Goal: Task Accomplishment & Management: Manage account settings

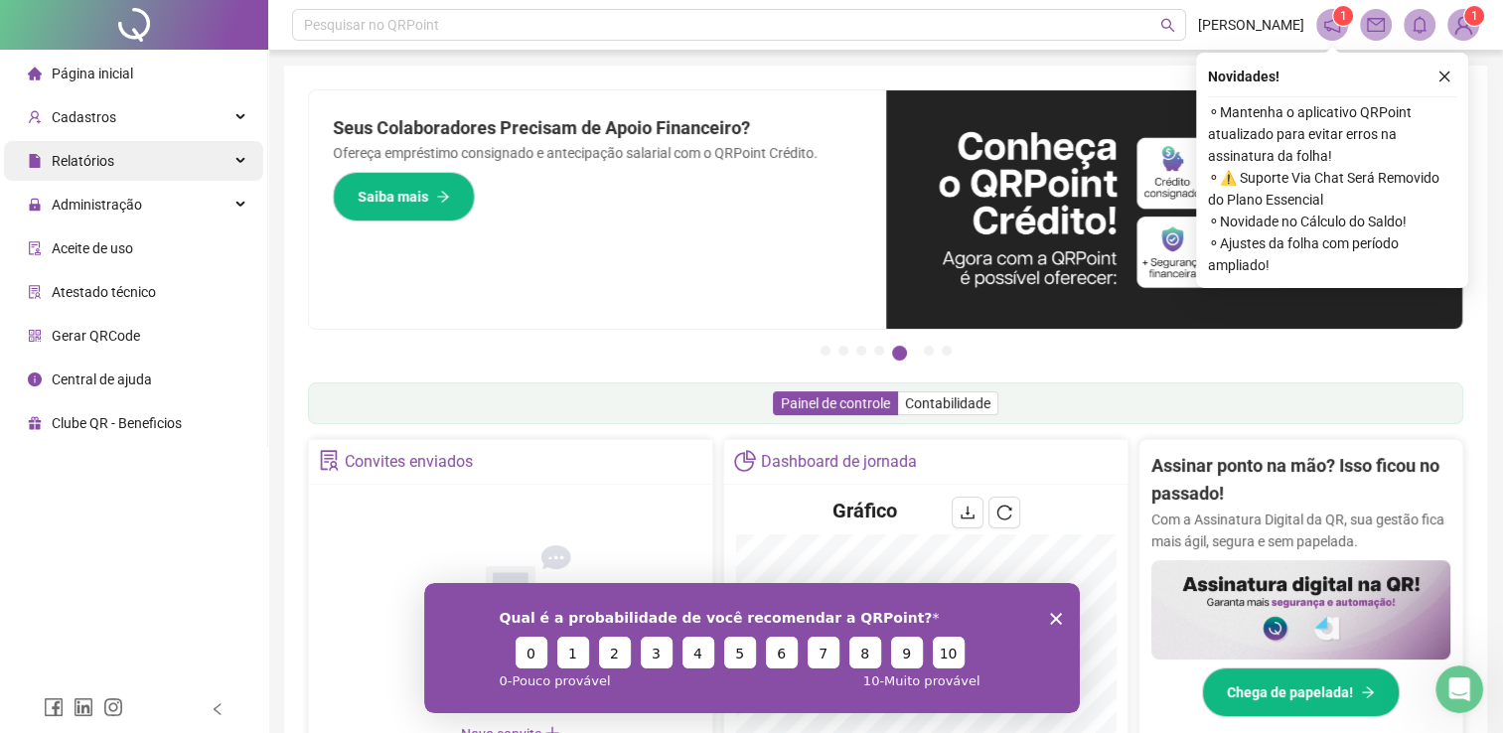
click at [95, 162] on span "Relatórios" at bounding box center [83, 161] width 63 height 16
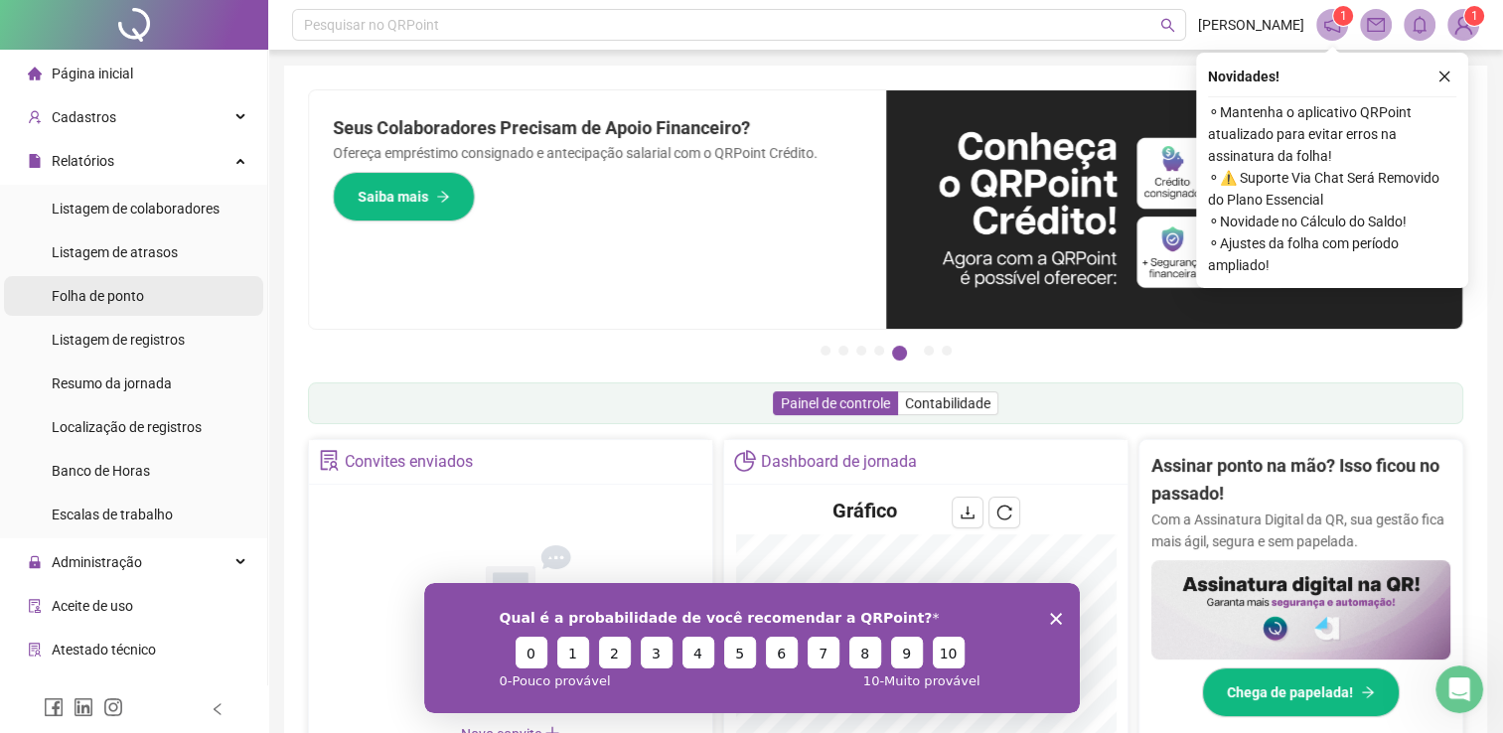
click at [120, 293] on span "Folha de ponto" at bounding box center [98, 296] width 92 height 16
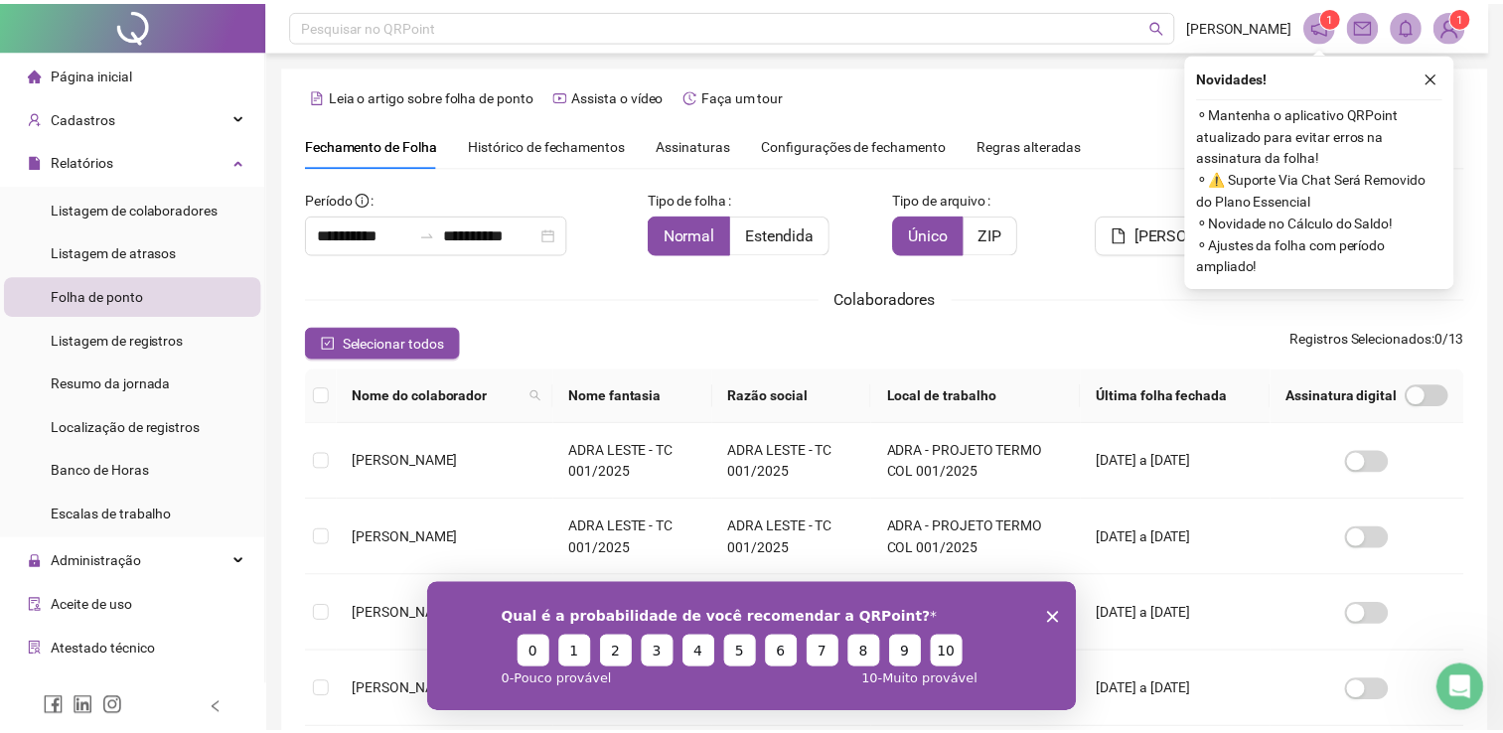
scroll to position [29, 0]
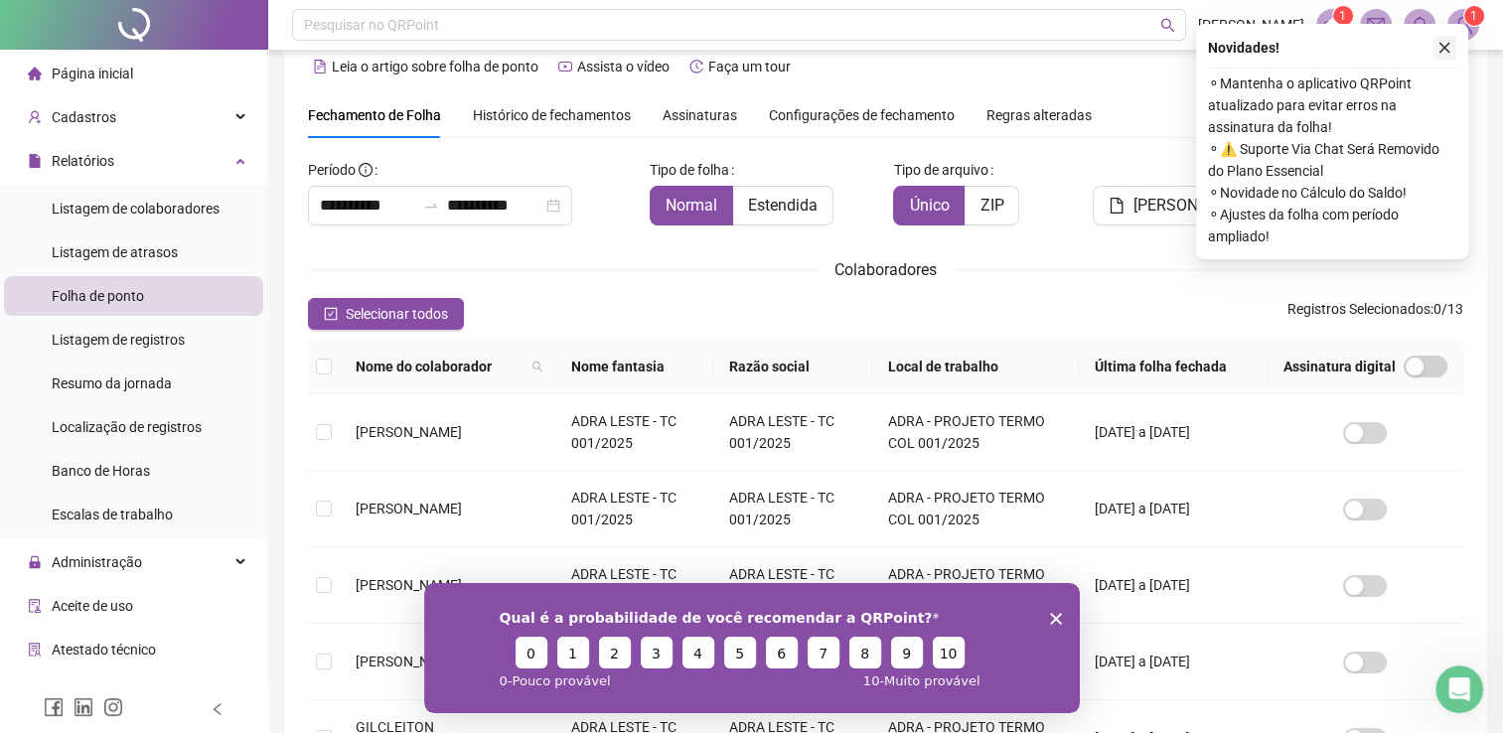
click at [1449, 41] on icon "close" at bounding box center [1444, 48] width 14 height 14
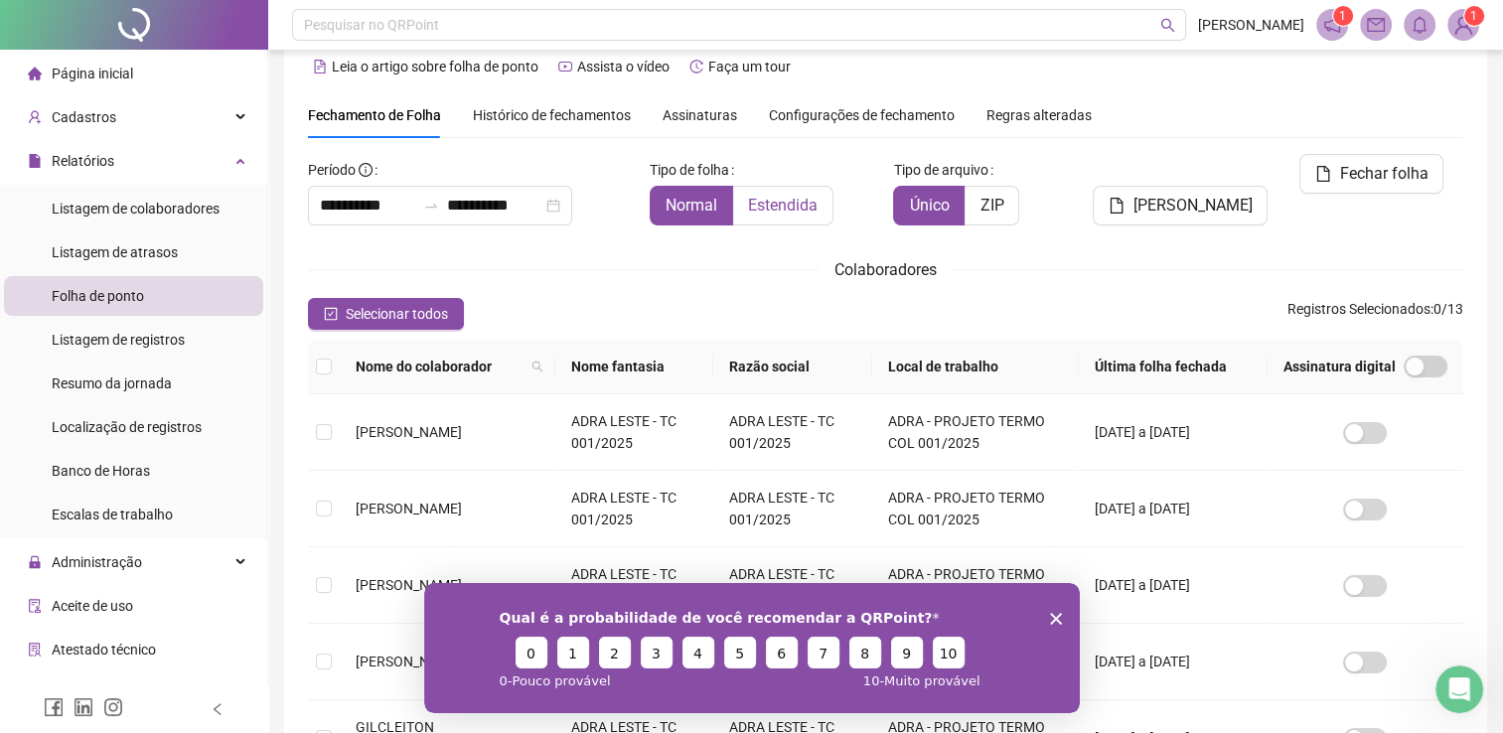
click at [792, 207] on span "Estendida" at bounding box center [783, 205] width 70 height 19
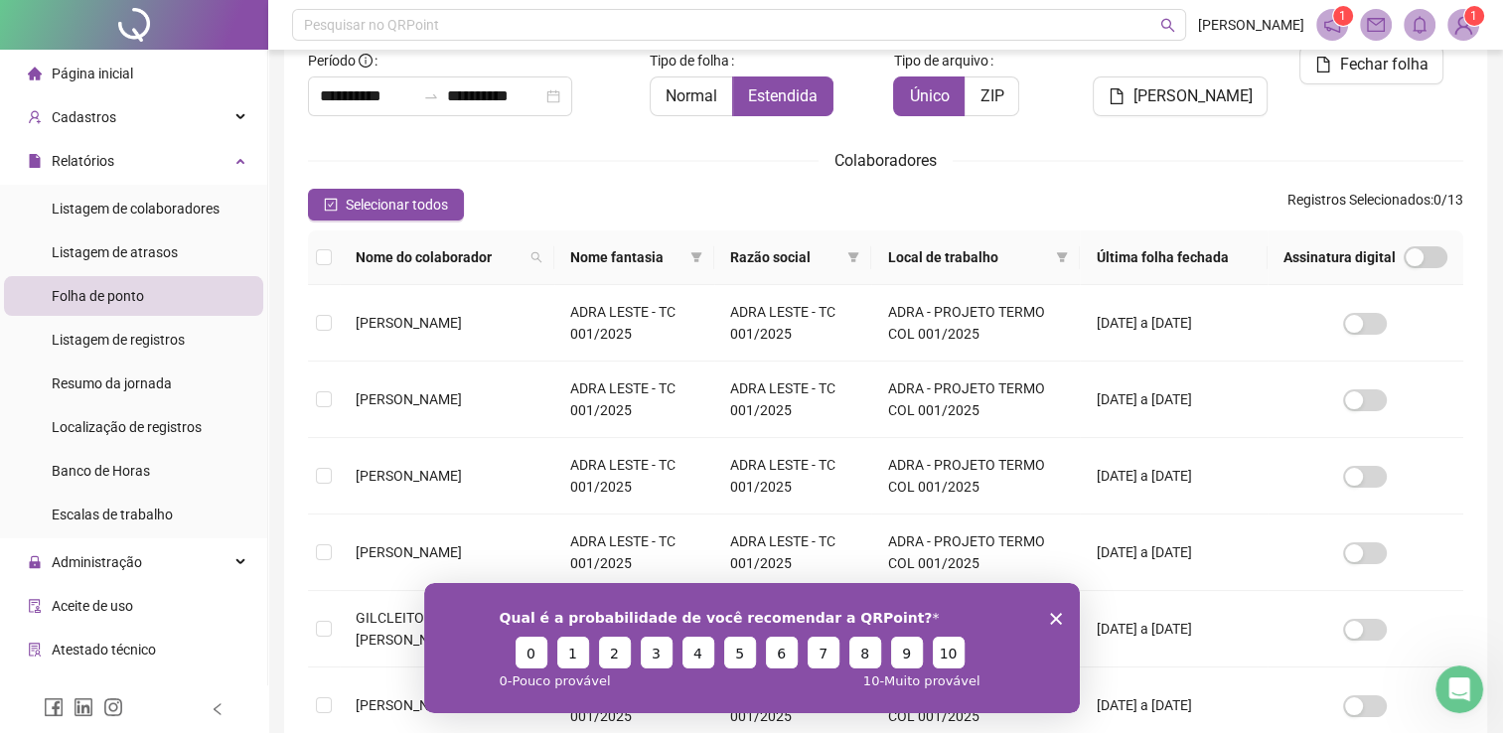
scroll to position [426, 0]
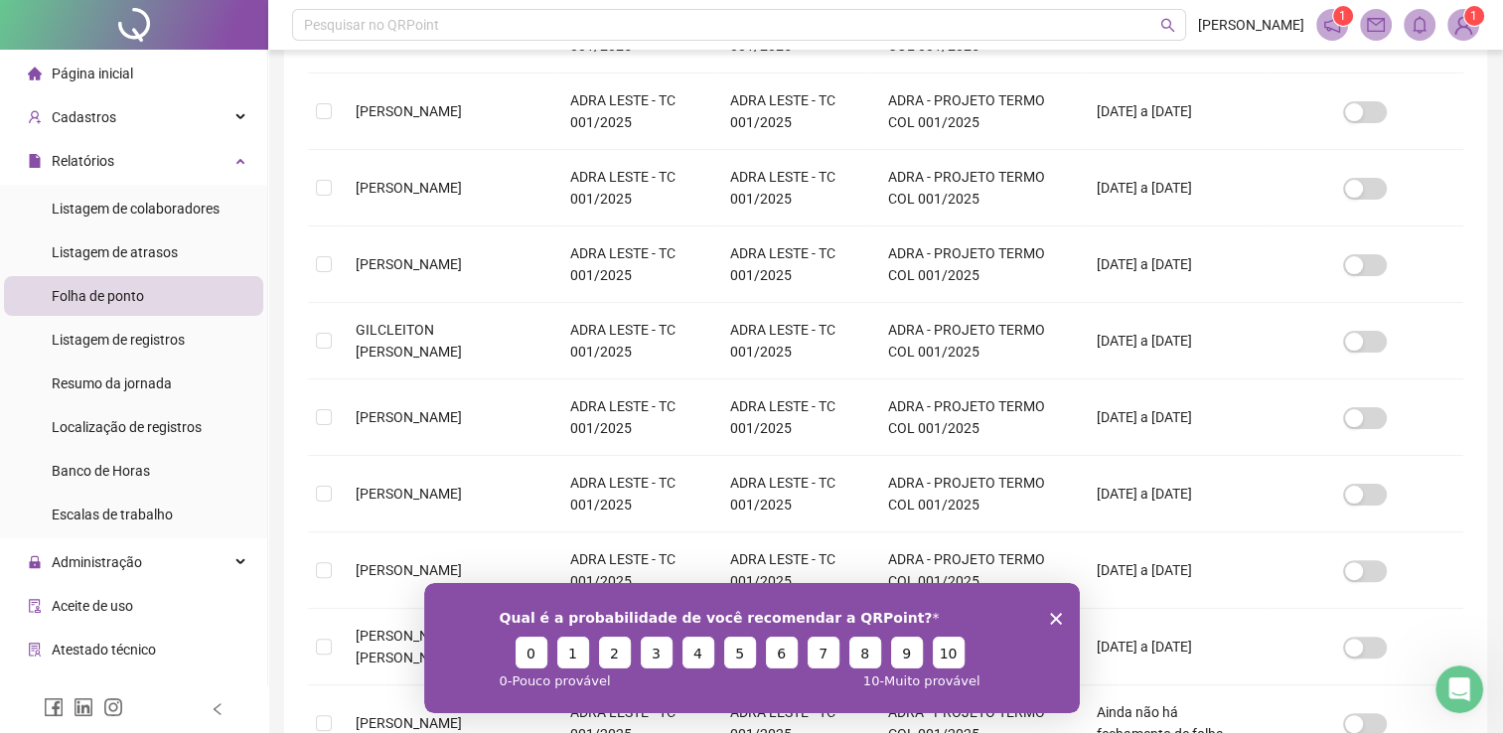
click at [1057, 617] on icon "Encerrar pesquisa" at bounding box center [1055, 618] width 12 height 12
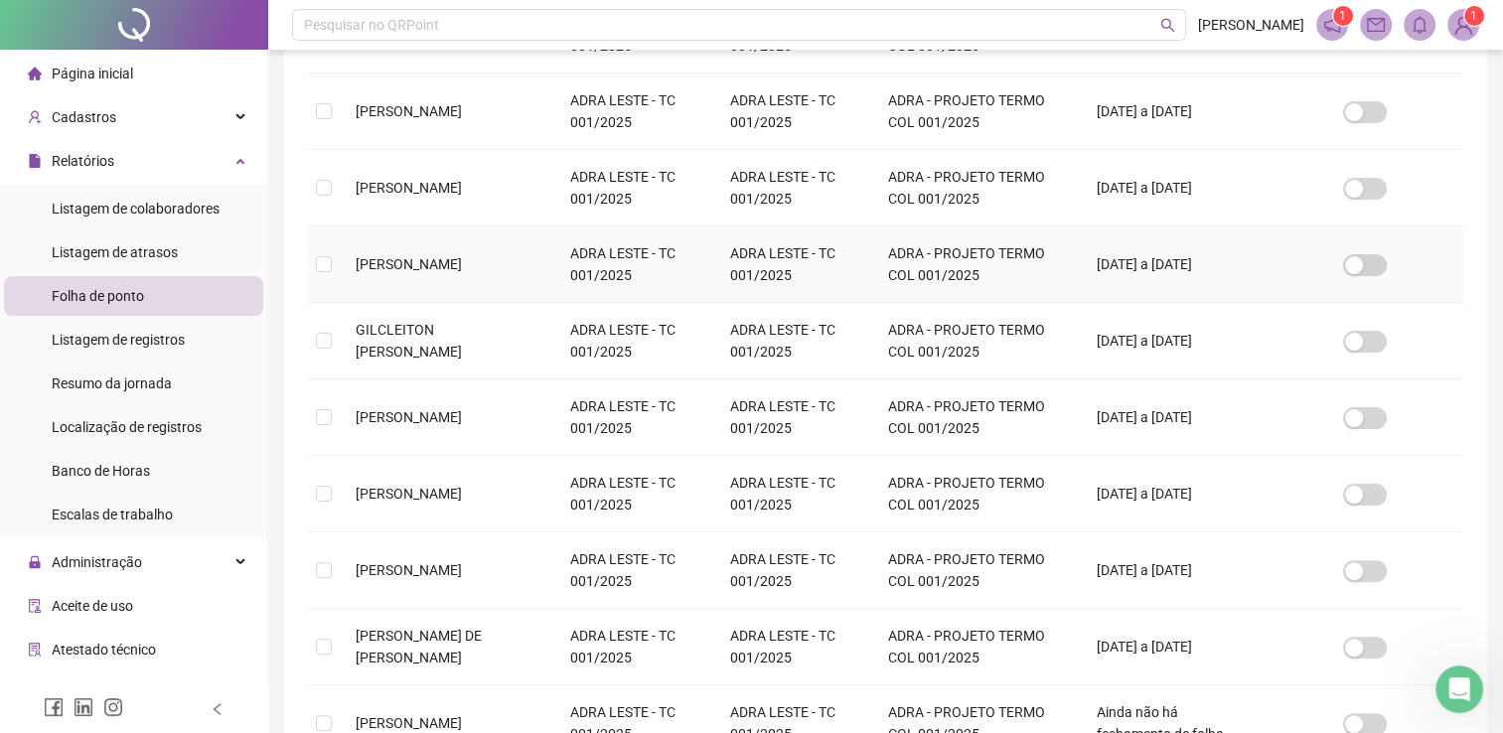
click at [397, 263] on span "[PERSON_NAME]" at bounding box center [409, 264] width 106 height 16
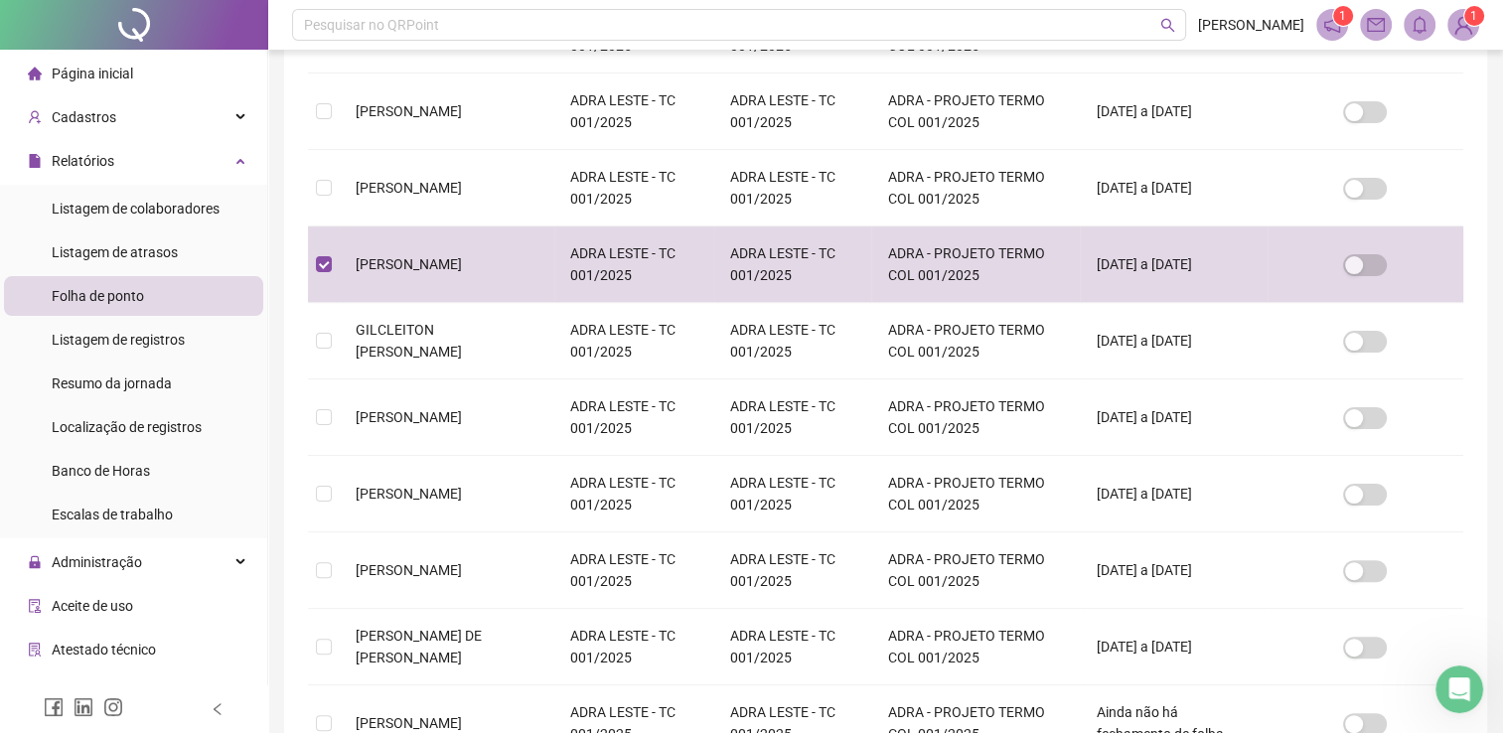
scroll to position [29, 0]
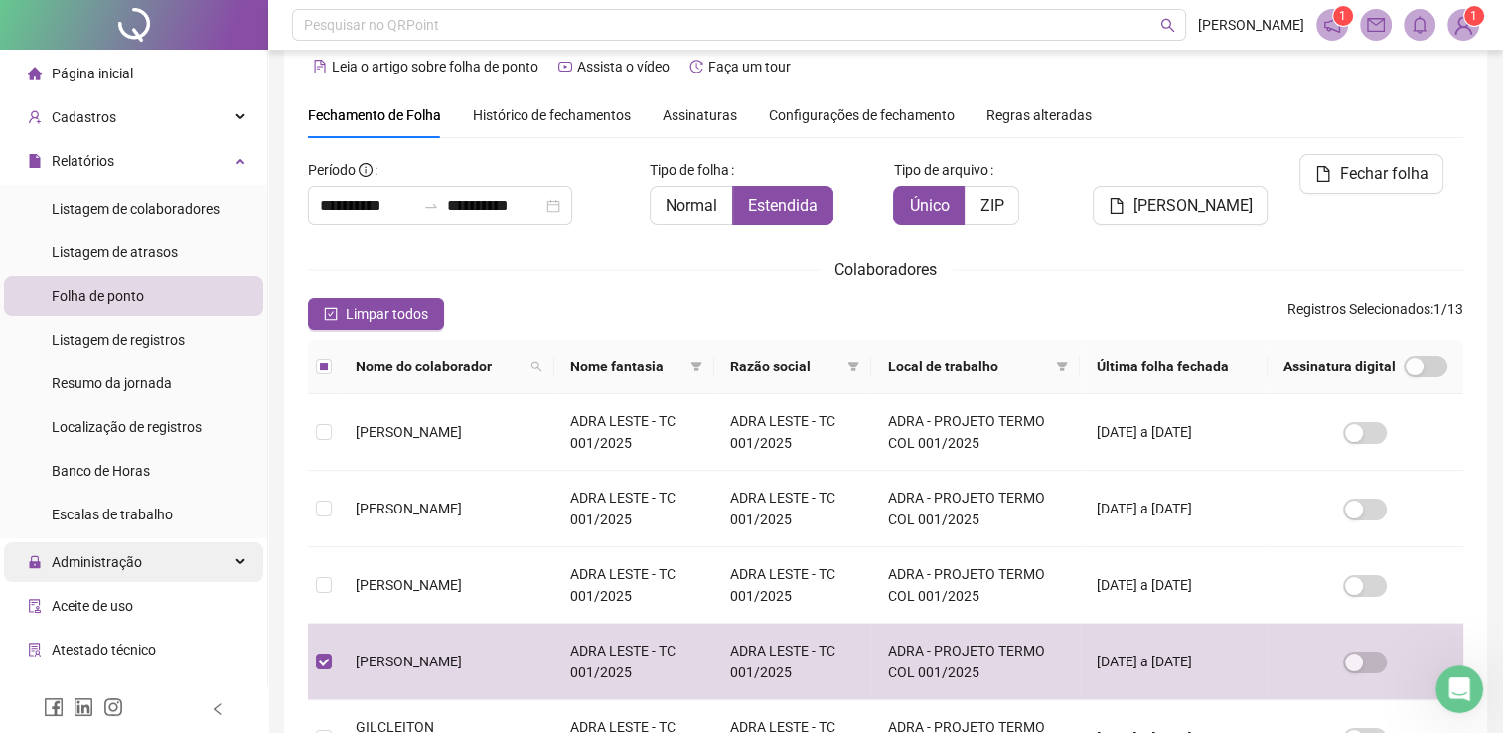
click at [81, 554] on span "Administração" at bounding box center [97, 562] width 90 height 16
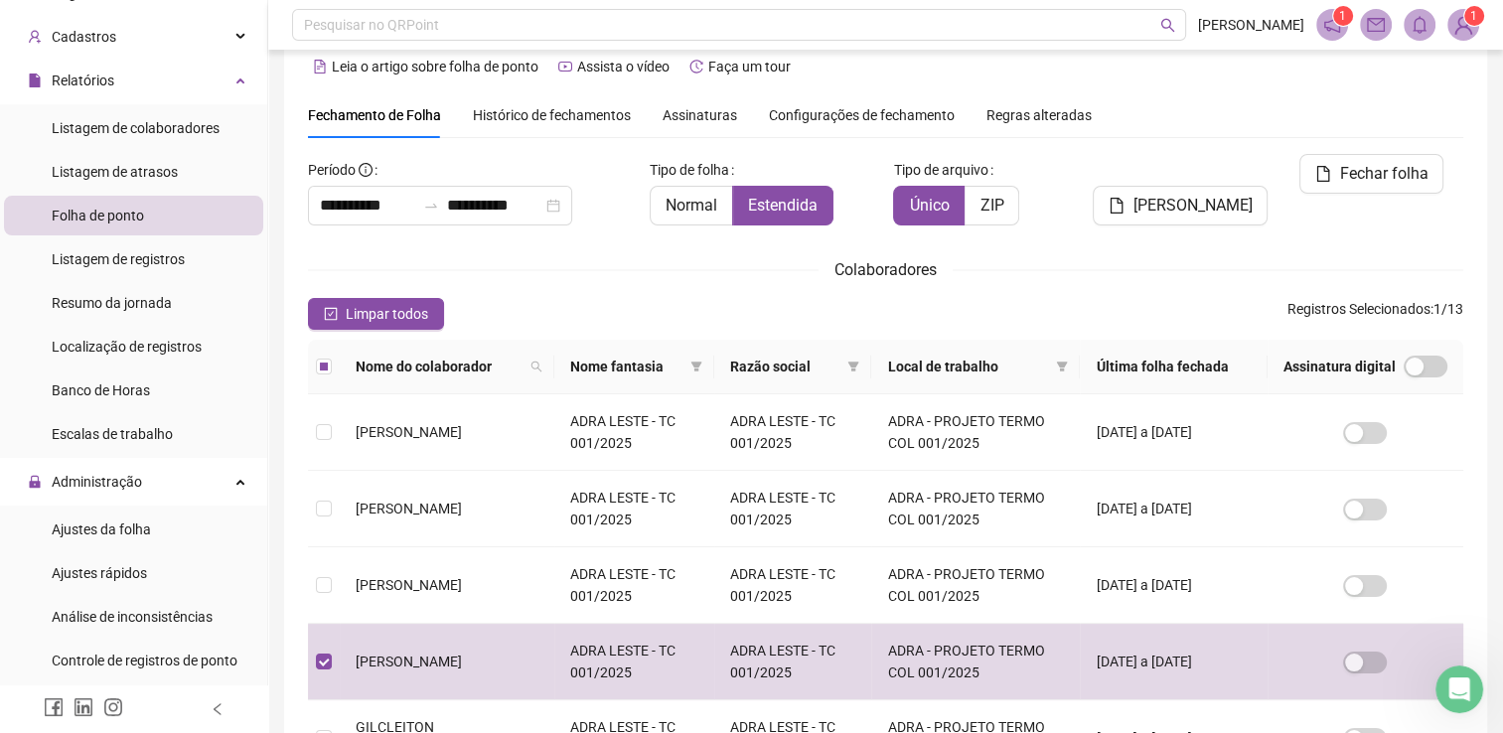
scroll to position [199, 0]
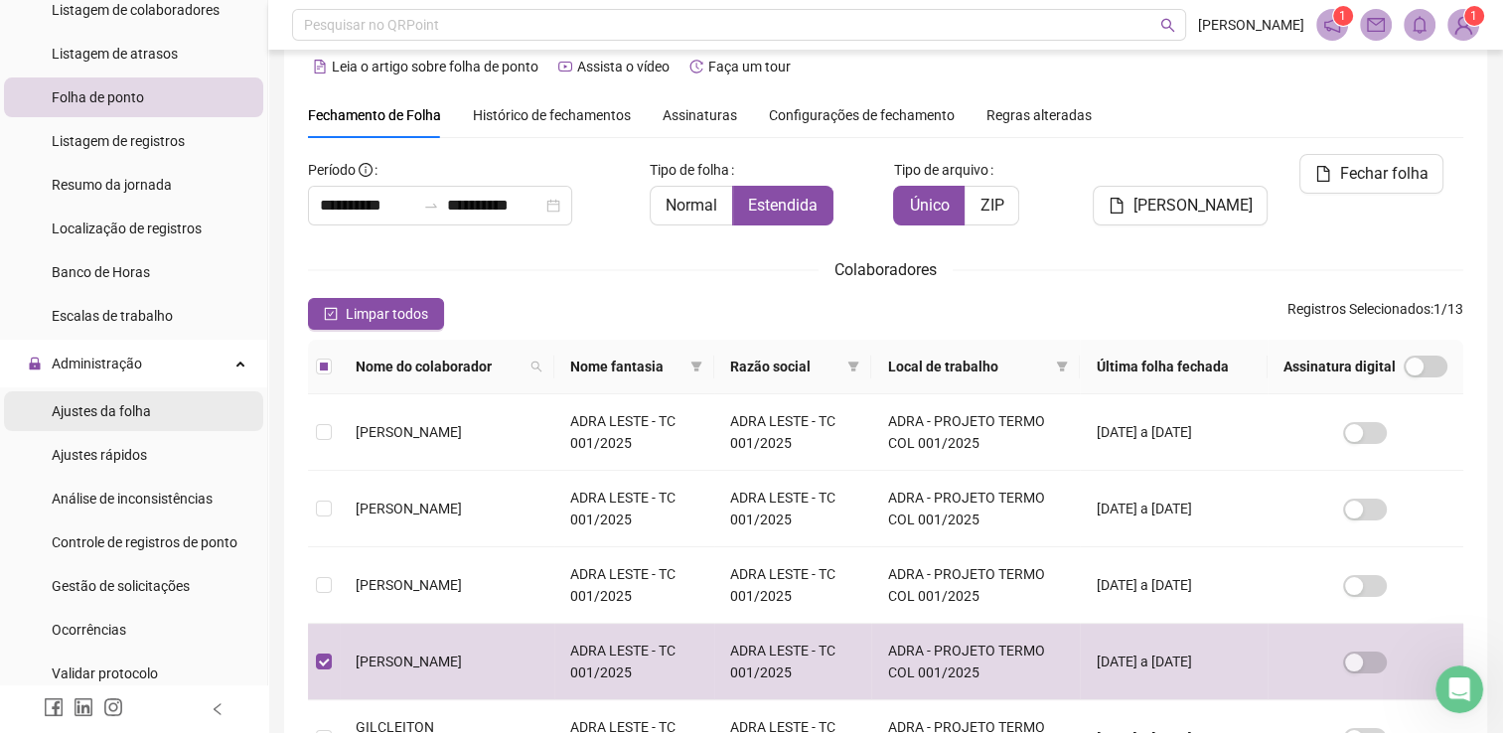
click at [96, 413] on span "Ajustes da folha" at bounding box center [101, 411] width 99 height 16
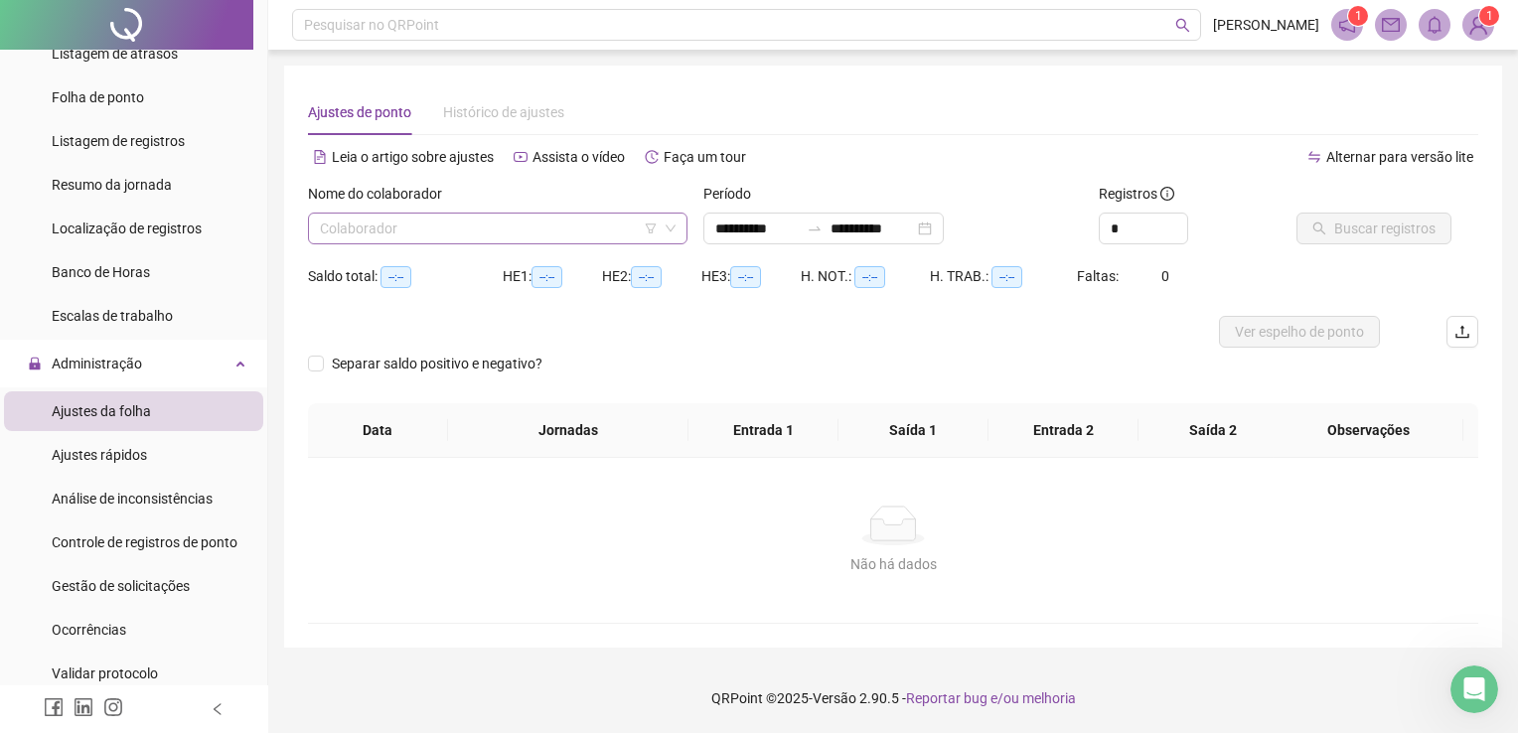
type input "**********"
click at [604, 219] on input "search" at bounding box center [489, 229] width 338 height 30
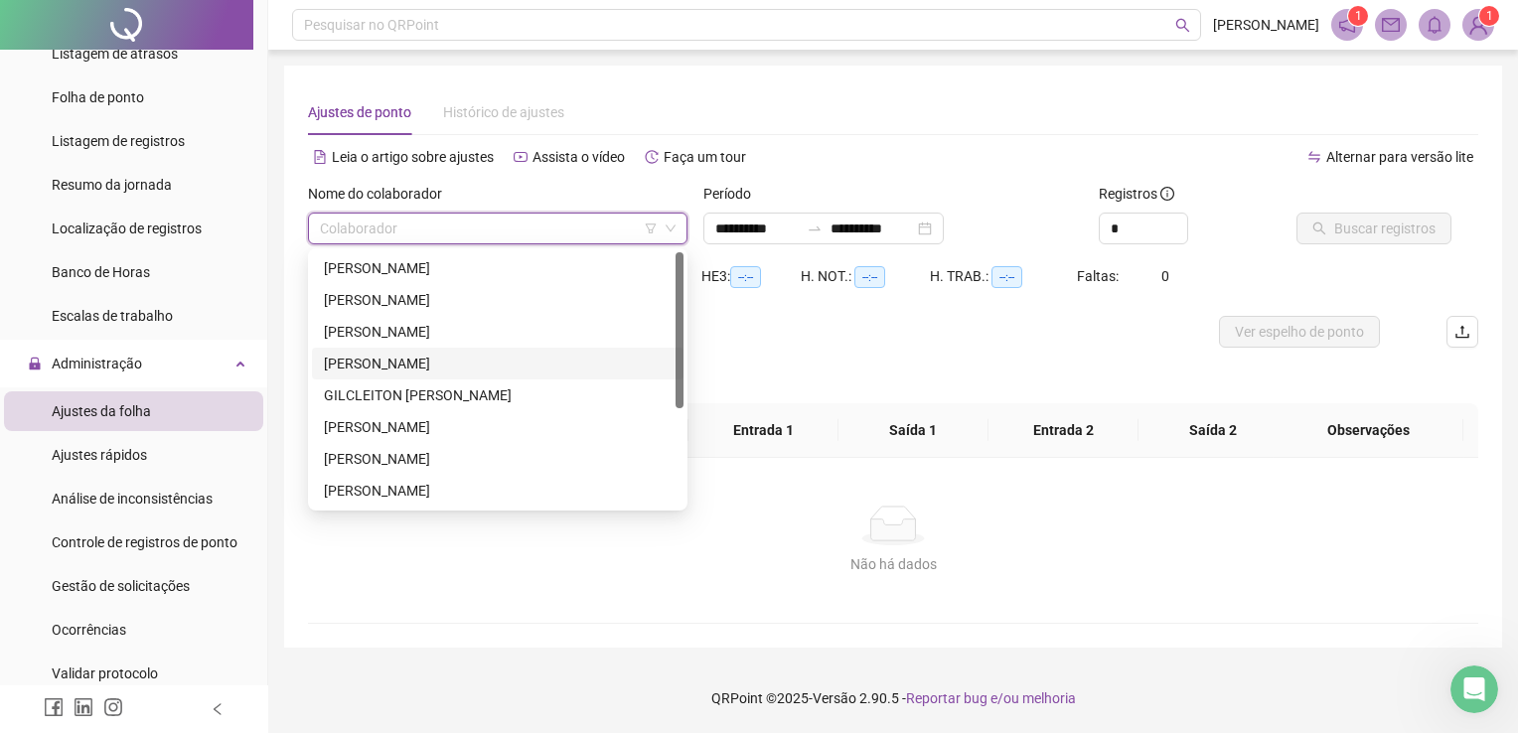
click at [484, 370] on div "[PERSON_NAME]" at bounding box center [498, 364] width 348 height 22
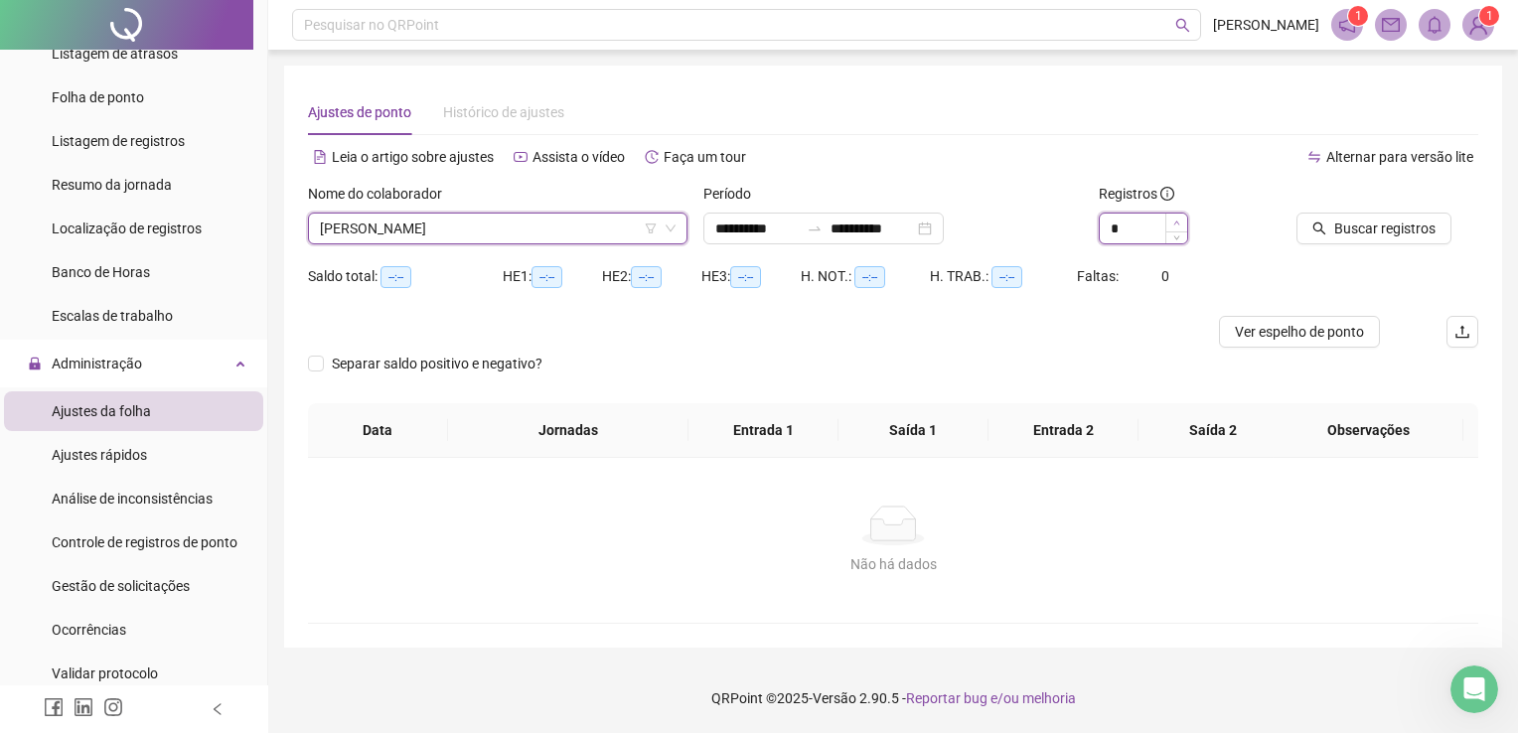
type input "*"
click at [1176, 214] on span "Increase Value" at bounding box center [1176, 223] width 22 height 18
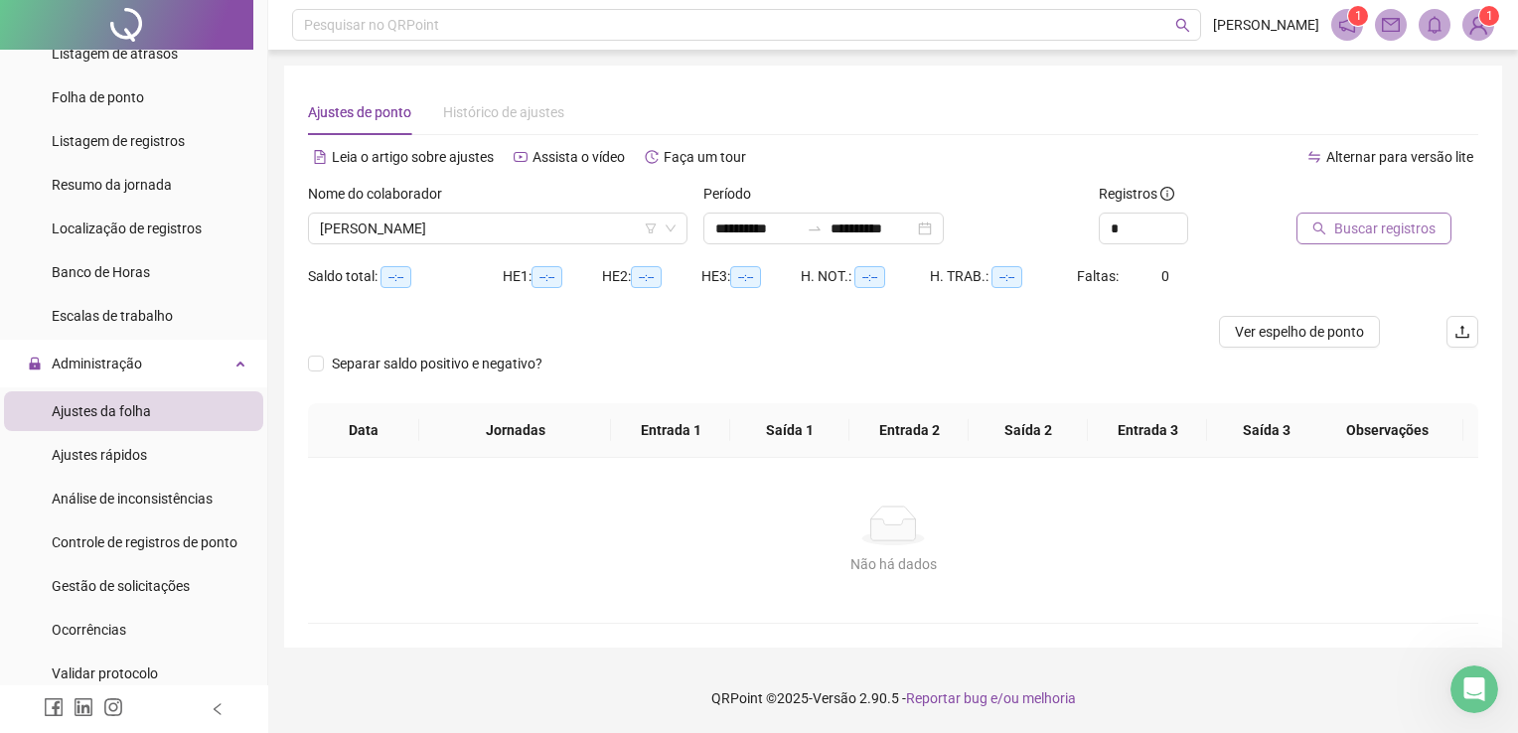
click at [1355, 222] on span "Buscar registros" at bounding box center [1384, 229] width 101 height 22
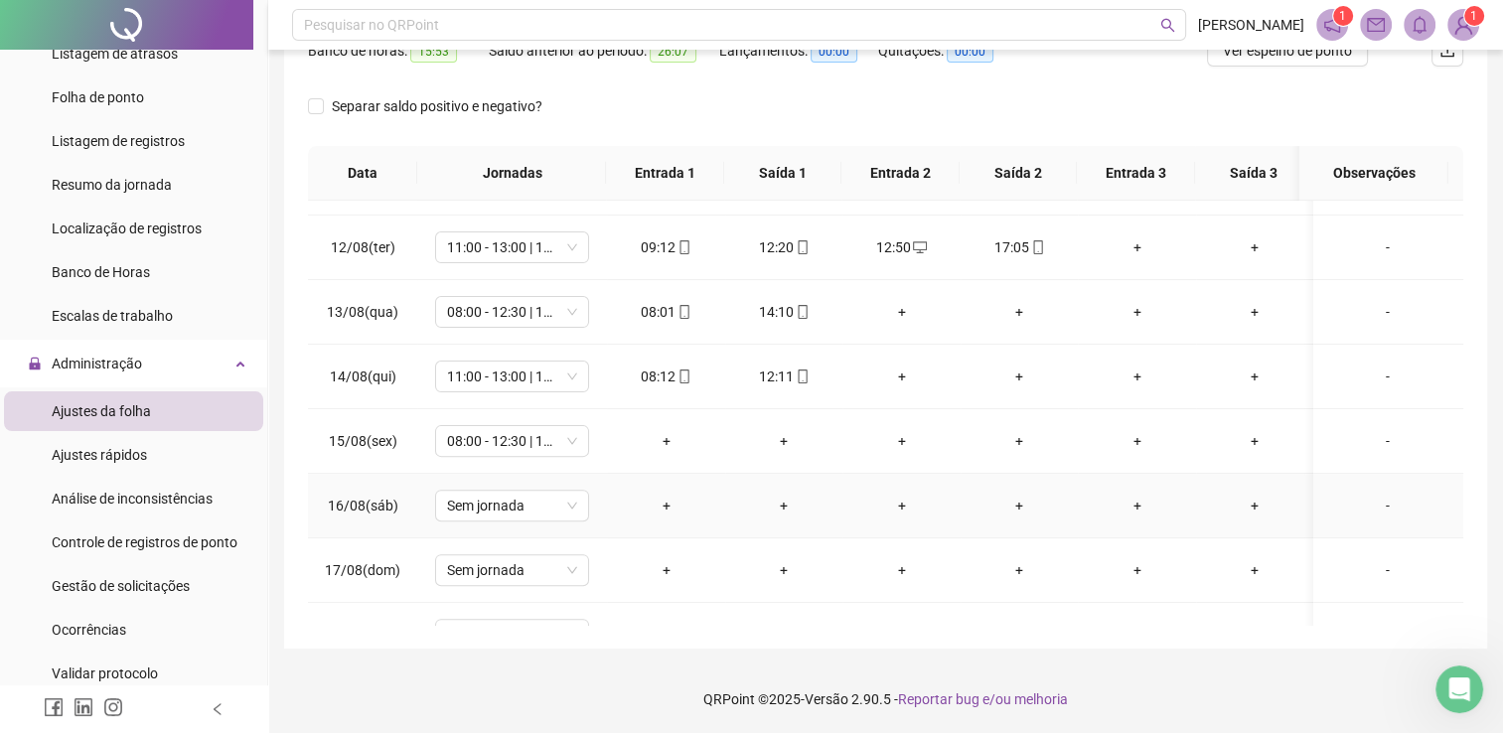
scroll to position [795, 0]
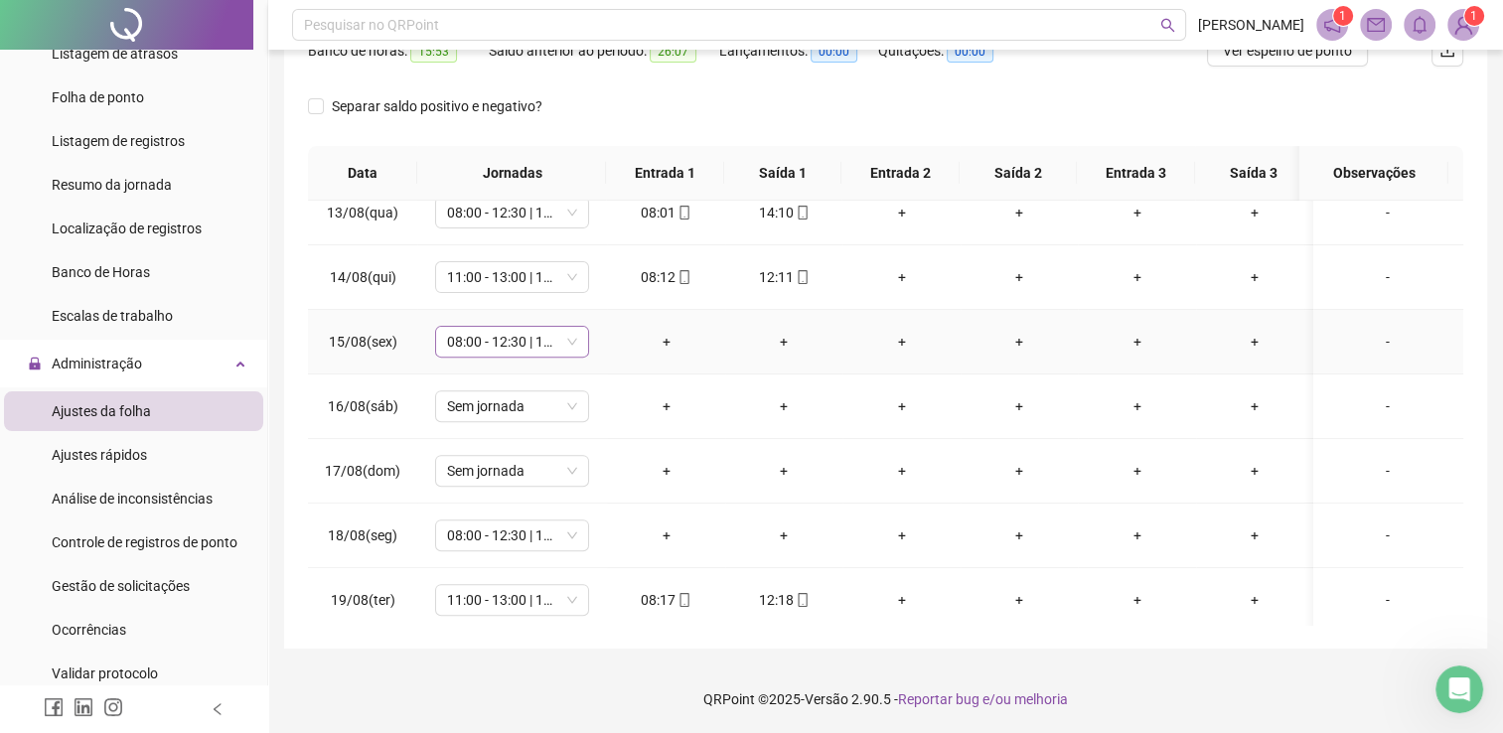
click at [499, 339] on span "08:00 - 12:30 | 13:00 - 14:30" at bounding box center [512, 342] width 130 height 30
type input "***"
click at [502, 480] on div "Folga compensatória" at bounding box center [528, 475] width 131 height 22
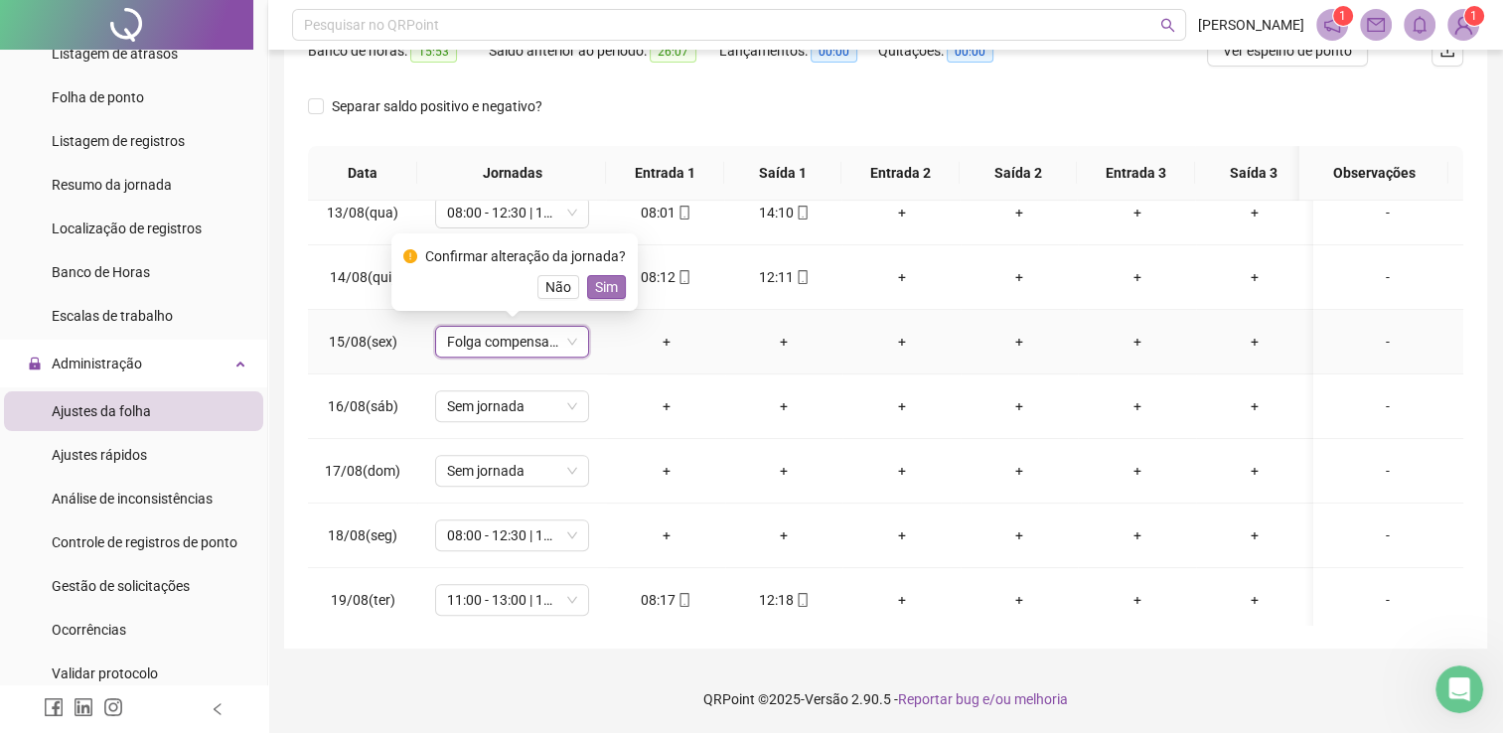
click at [597, 285] on span "Sim" at bounding box center [606, 287] width 23 height 22
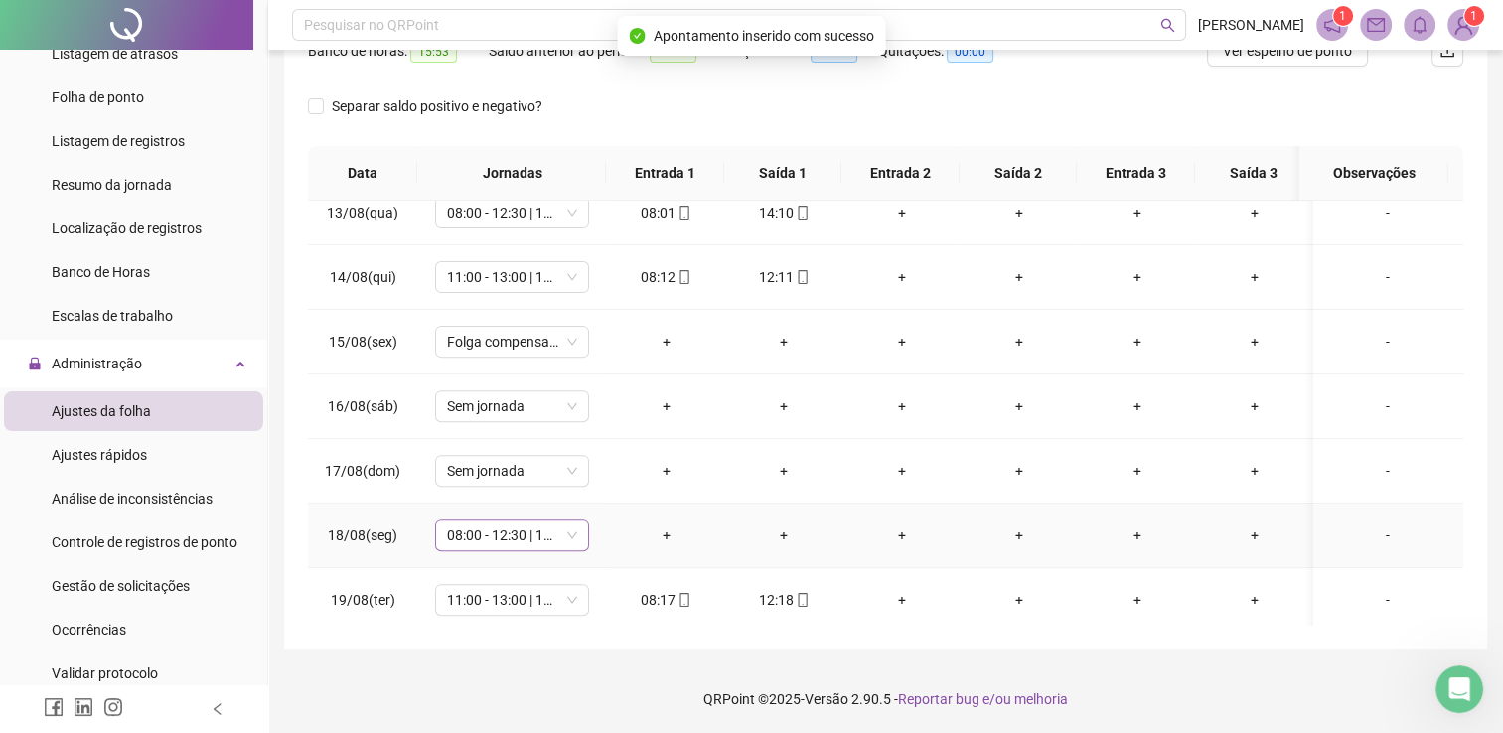
click at [509, 530] on span "08:00 - 12:30 | 13:00 - 14:30" at bounding box center [512, 535] width 130 height 30
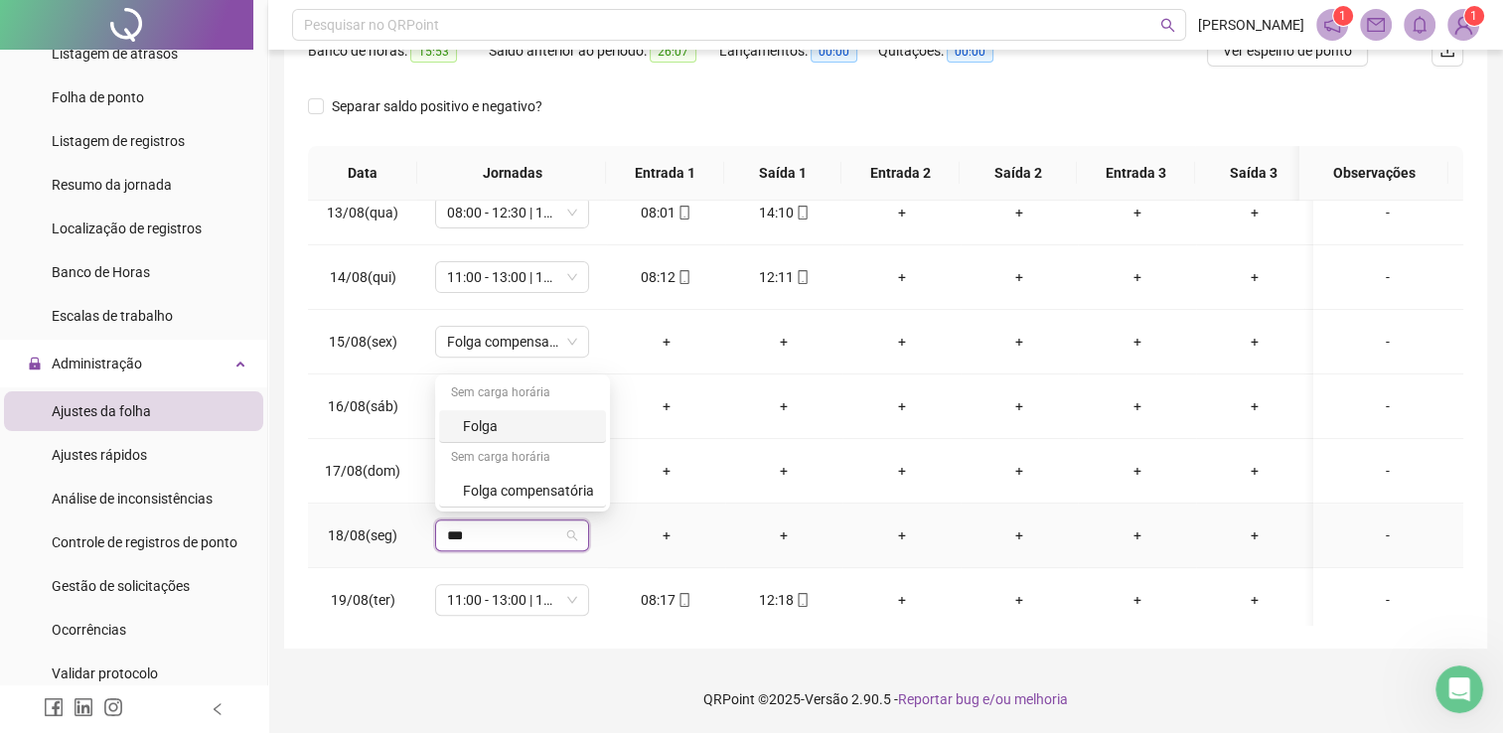
type input "****"
click at [501, 487] on div "Folga compensatória" at bounding box center [528, 491] width 131 height 22
click at [609, 480] on span "Sim" at bounding box center [606, 480] width 23 height 22
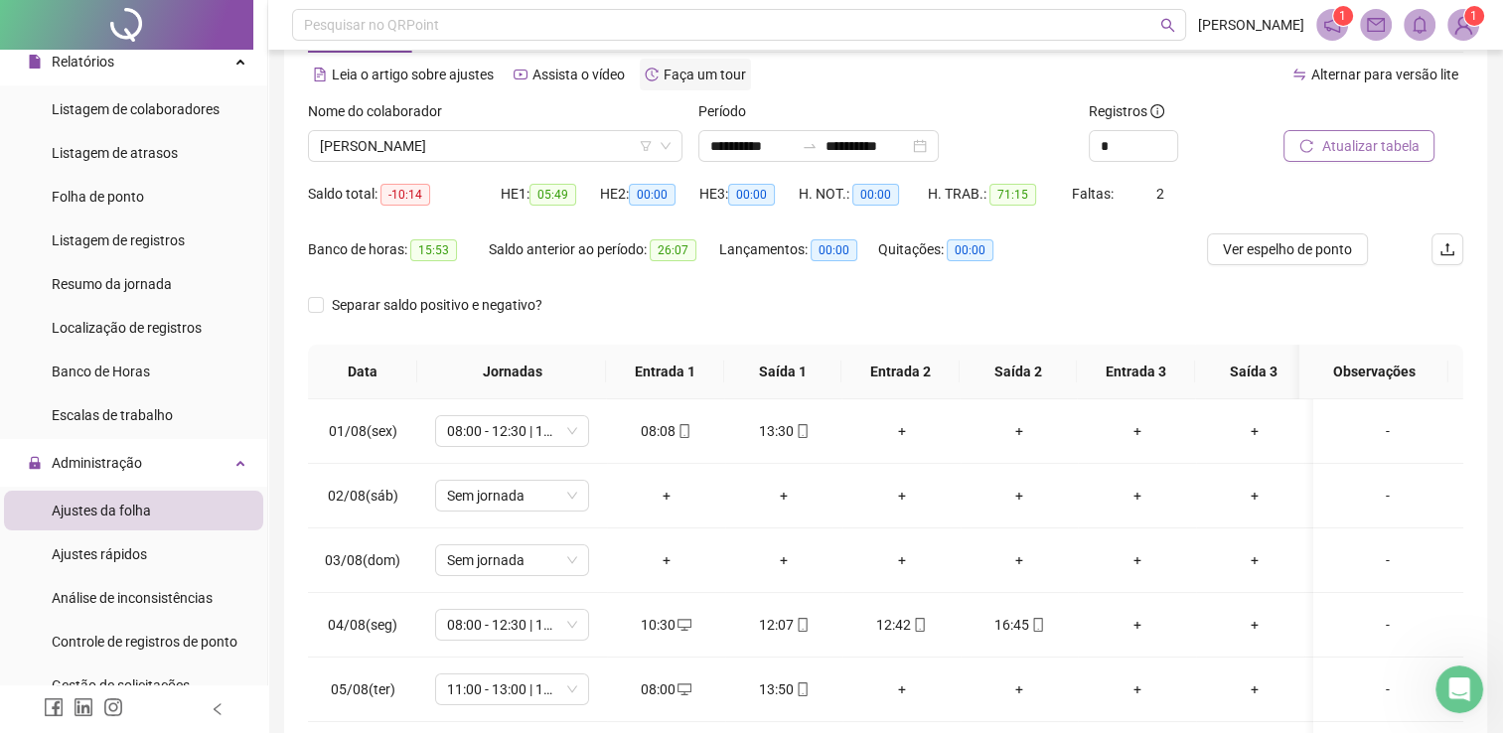
scroll to position [0, 0]
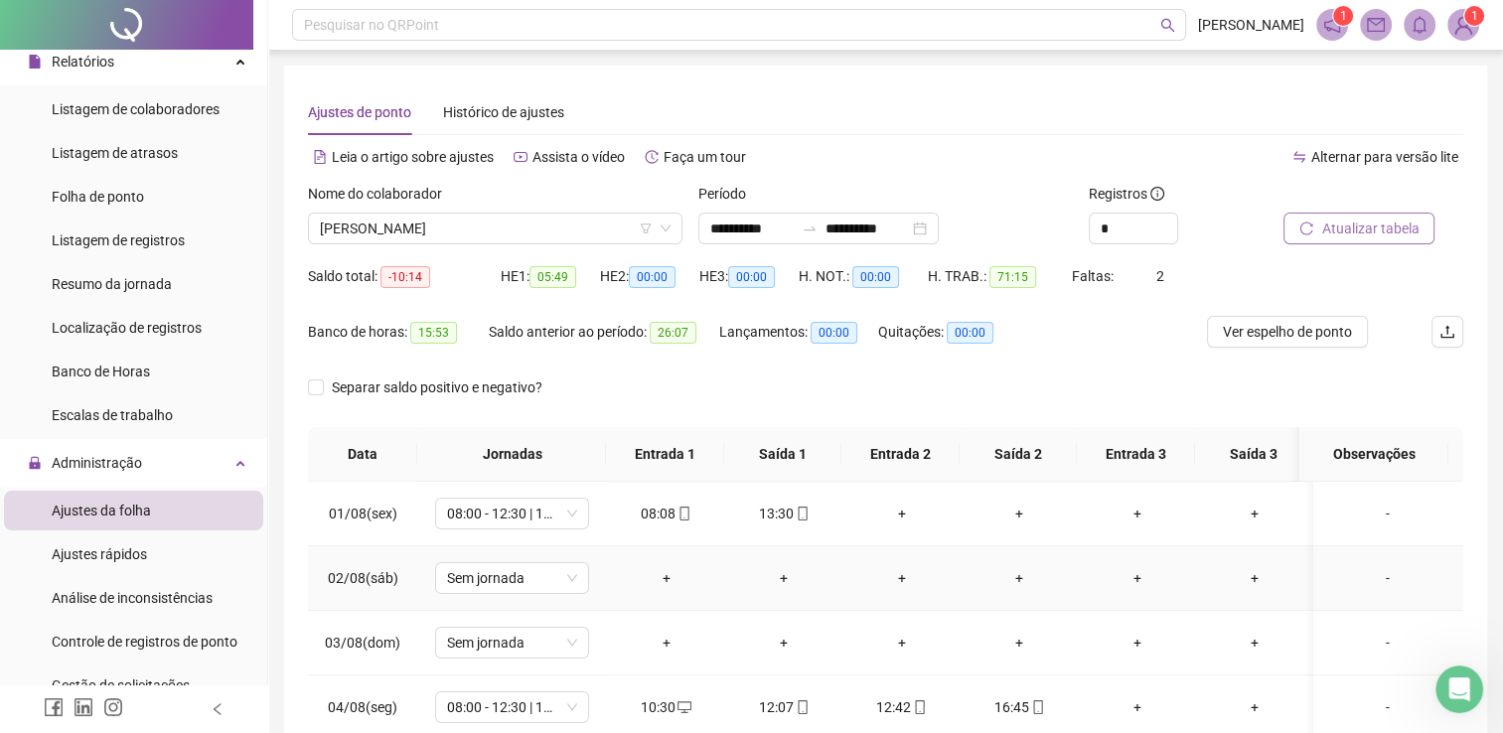
click at [1206, 542] on td "+" at bounding box center [1255, 514] width 118 height 65
click at [1376, 272] on div "Saldo total: -10:14 HE 1: 05:49 HE 2: 00:00 HE 3: 00:00 H. NOT.: 00:00 H. TRAB.…" at bounding box center [885, 288] width 1155 height 56
click at [1352, 227] on span "Atualizar tabela" at bounding box center [1369, 229] width 97 height 22
drag, startPoint x: 526, startPoint y: 223, endPoint x: 505, endPoint y: 112, distance: 113.4
click at [526, 223] on span "[PERSON_NAME]" at bounding box center [495, 229] width 351 height 30
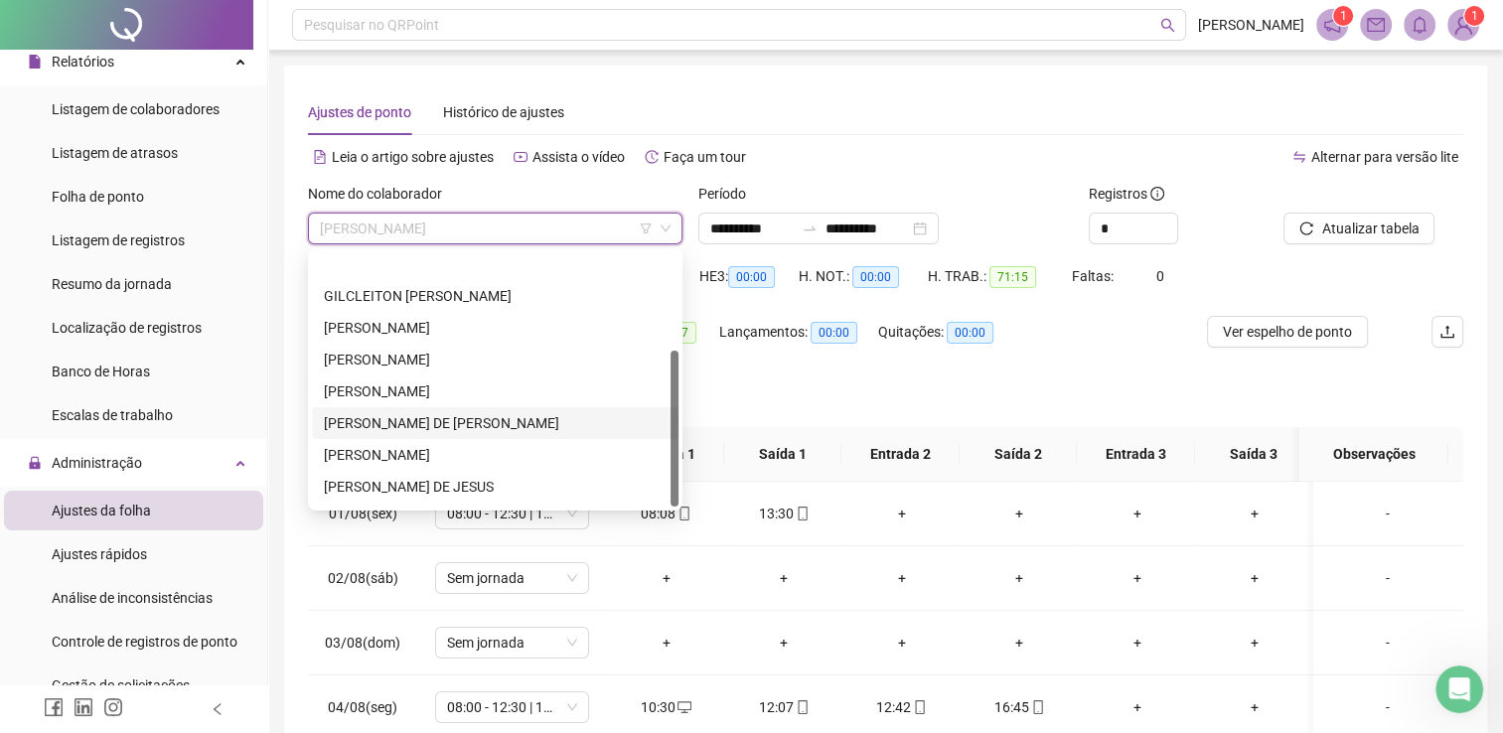
scroll to position [159, 0]
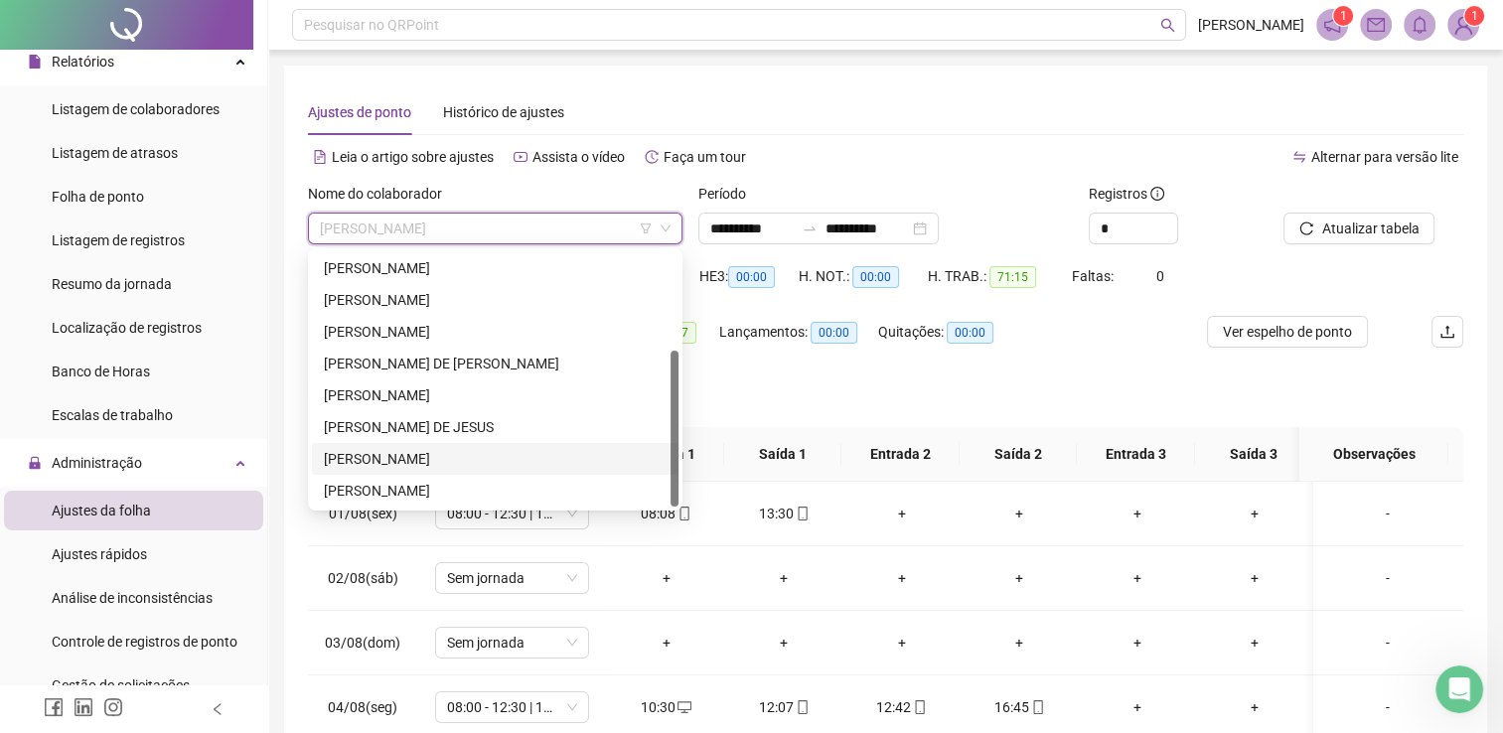
click at [462, 463] on div "[PERSON_NAME]" at bounding box center [495, 459] width 343 height 22
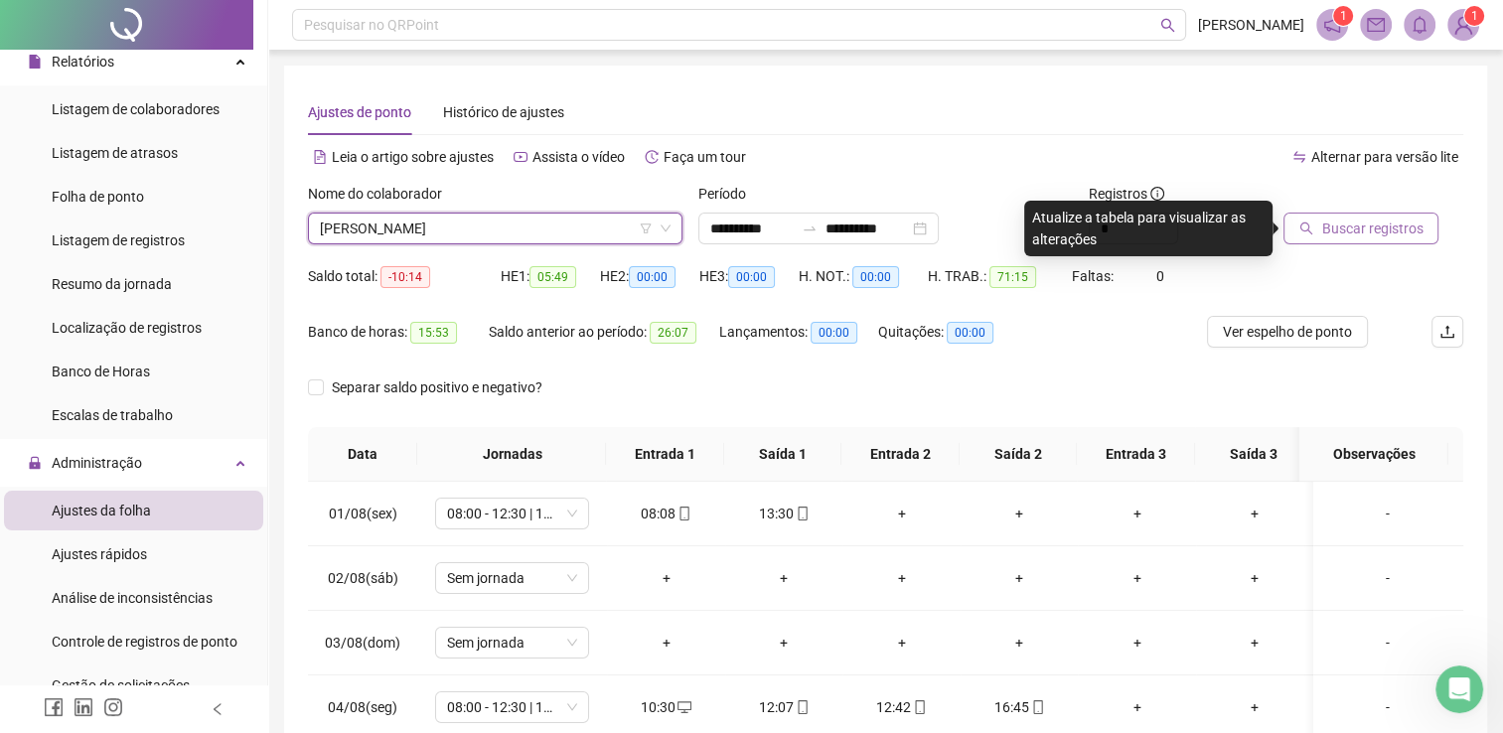
click at [1363, 231] on span "Buscar registros" at bounding box center [1371, 229] width 101 height 22
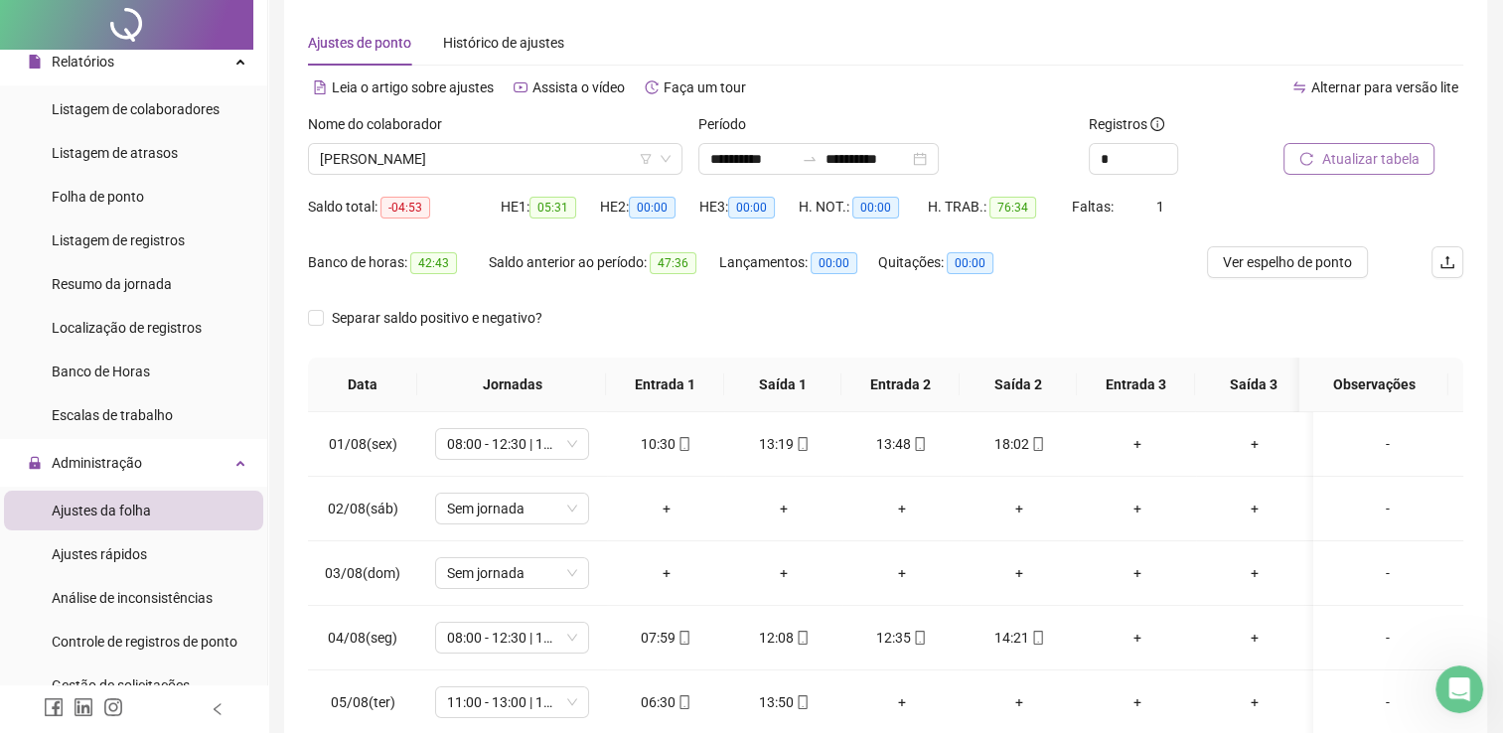
scroll to position [99, 0]
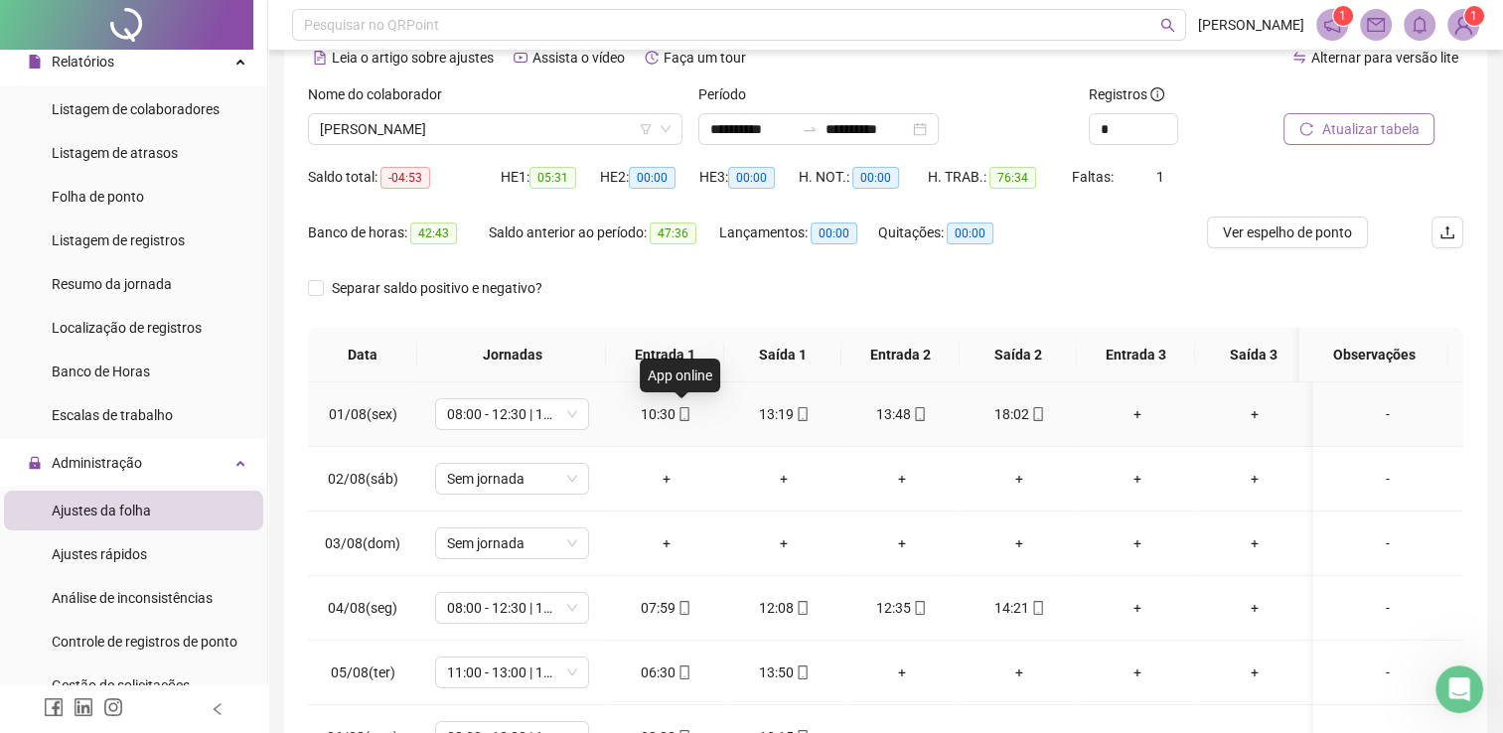
click at [683, 415] on icon "mobile" at bounding box center [684, 414] width 14 height 14
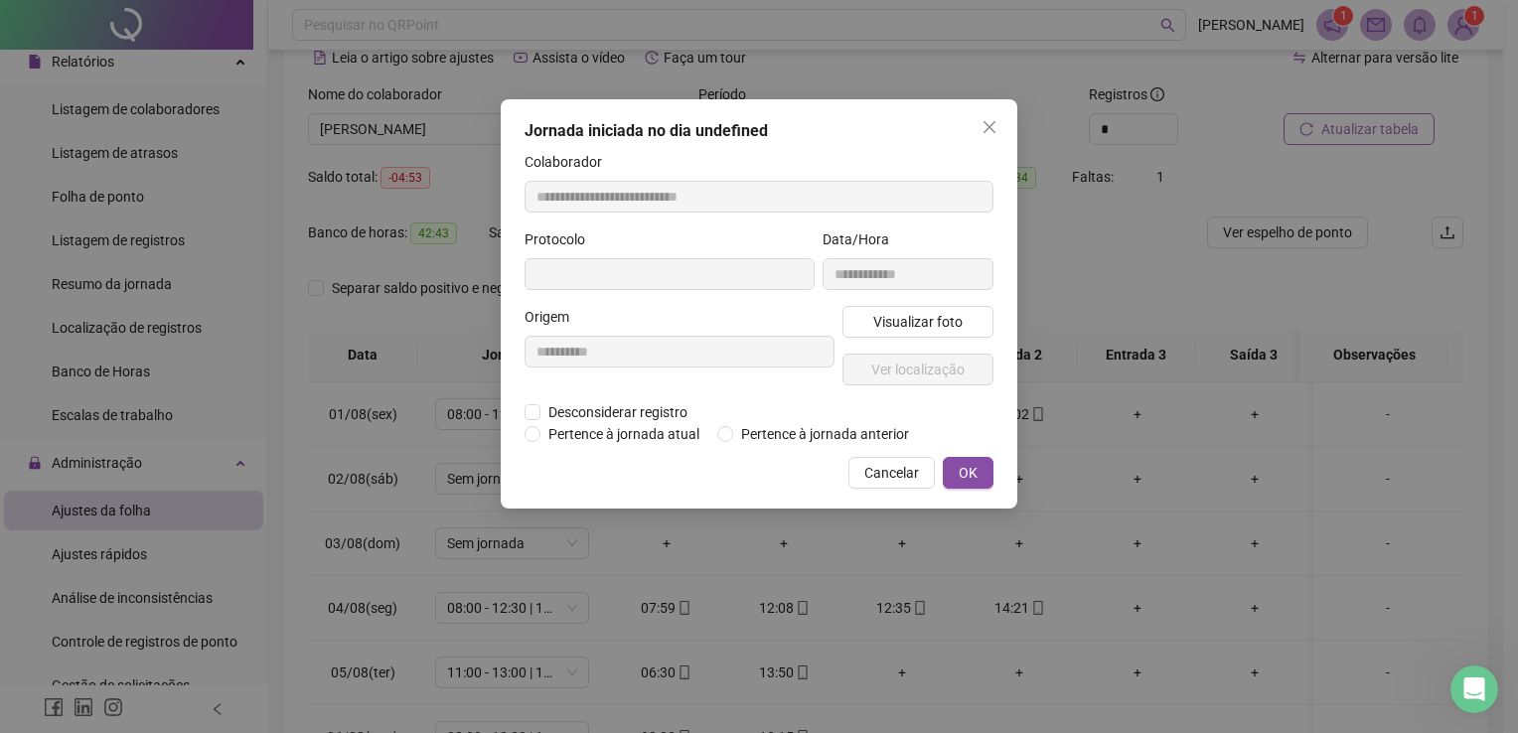
type input "**********"
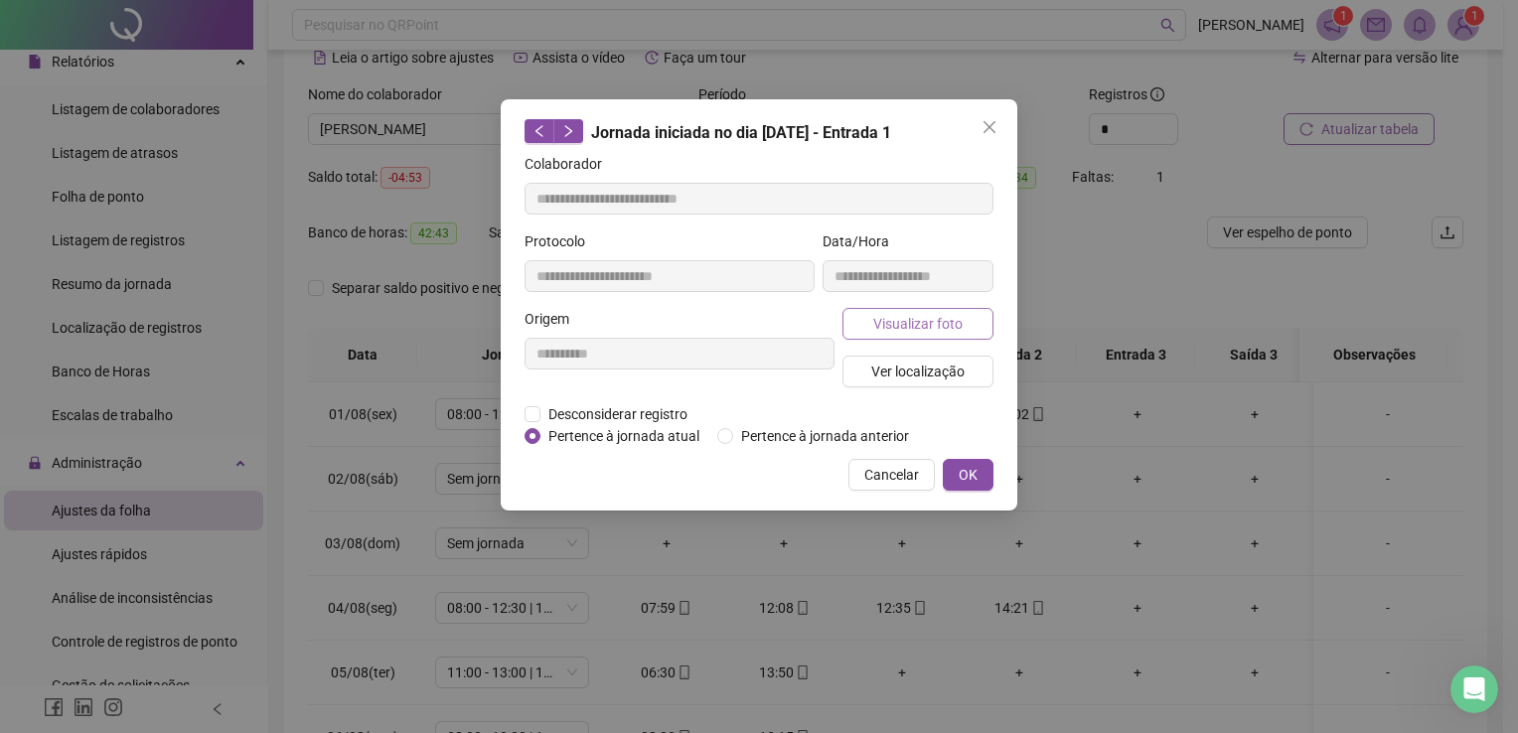
click at [919, 319] on span "Visualizar foto" at bounding box center [917, 324] width 89 height 22
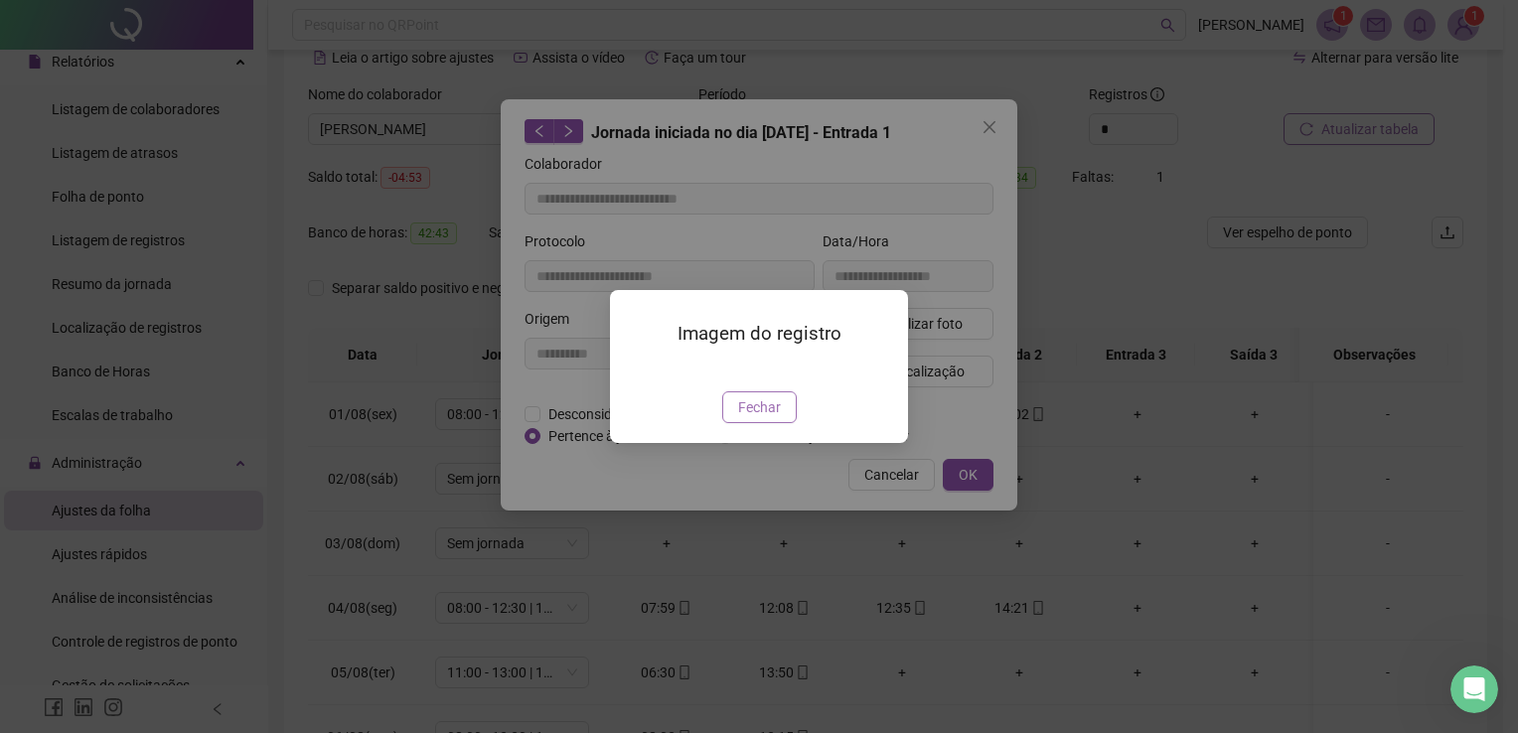
click at [763, 418] on span "Fechar" at bounding box center [759, 407] width 43 height 22
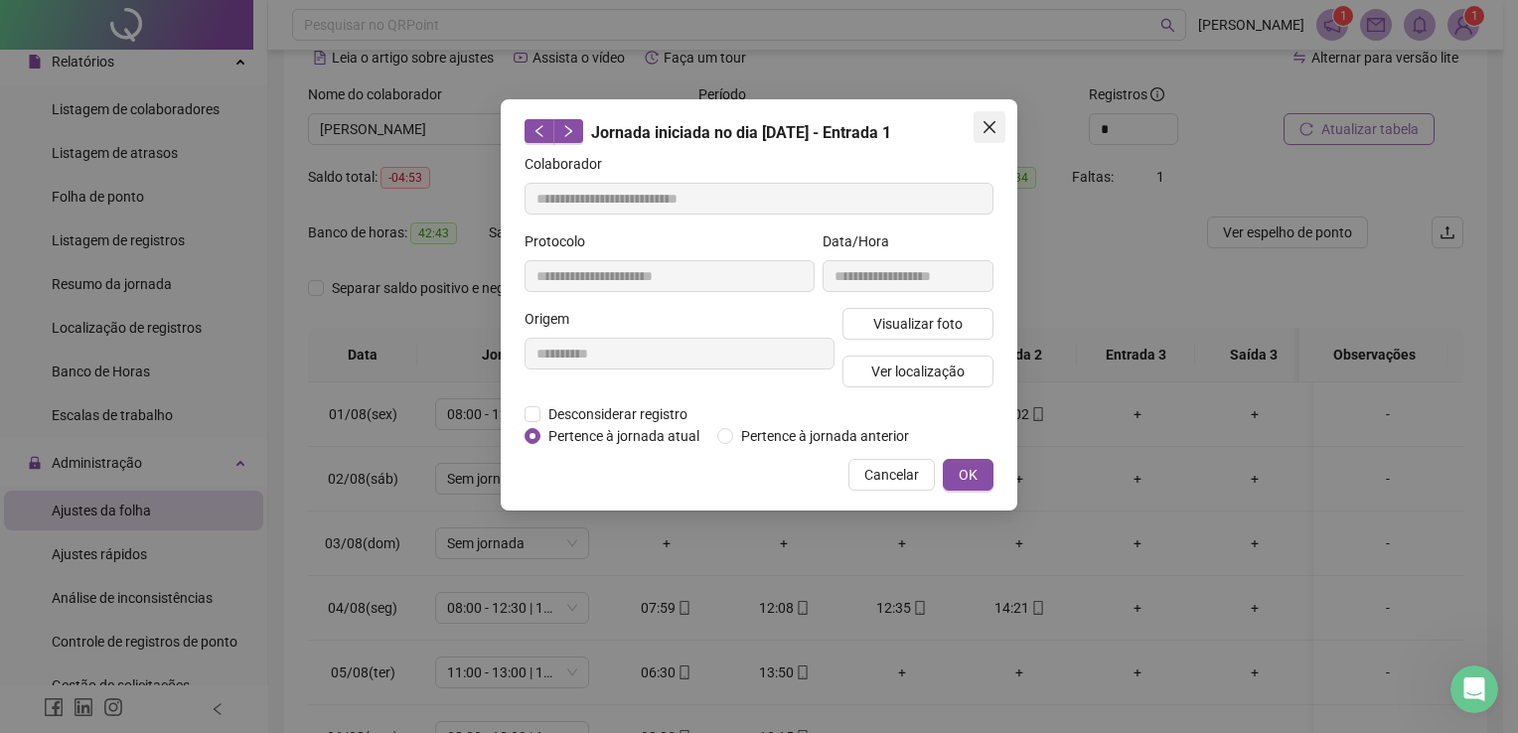
click at [997, 122] on span "Close" at bounding box center [989, 127] width 32 height 16
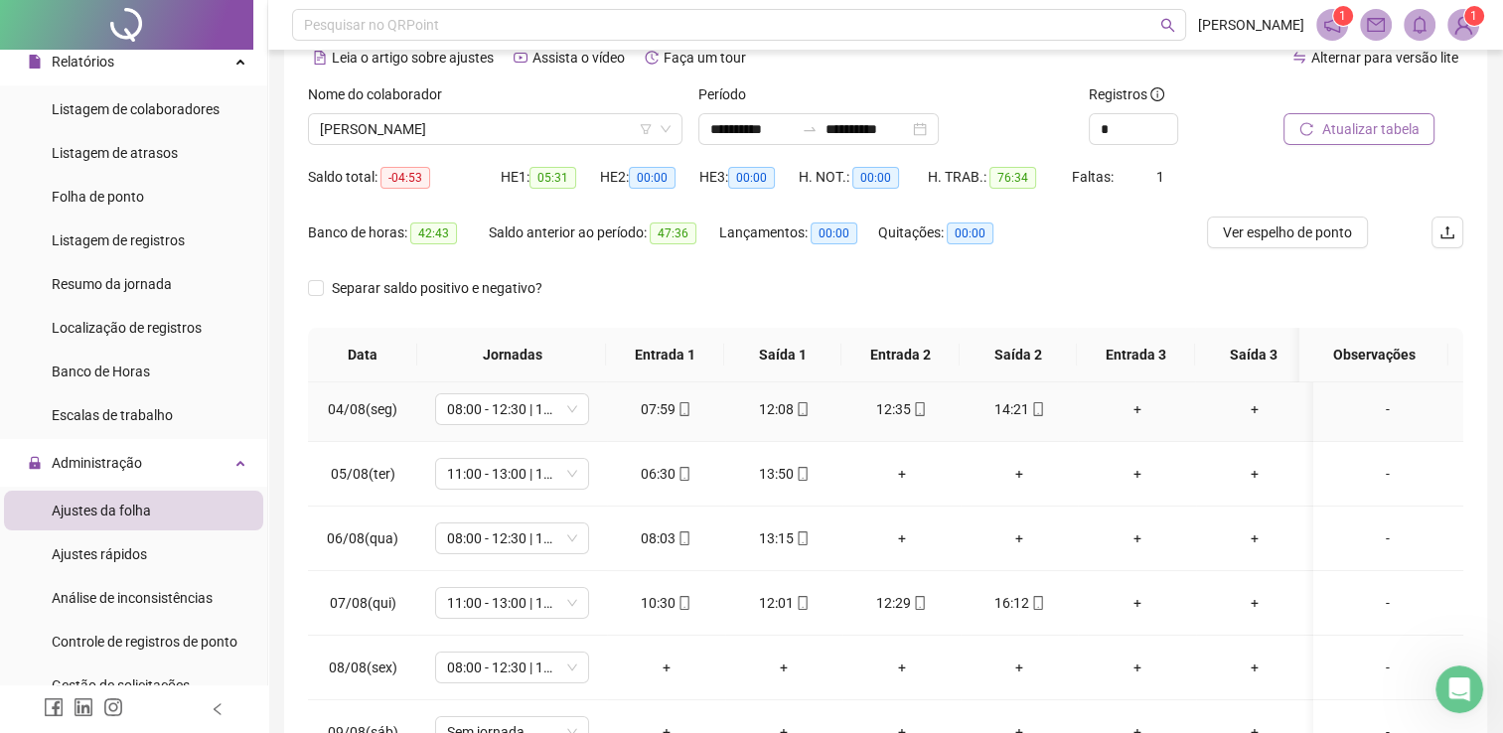
scroll to position [298, 0]
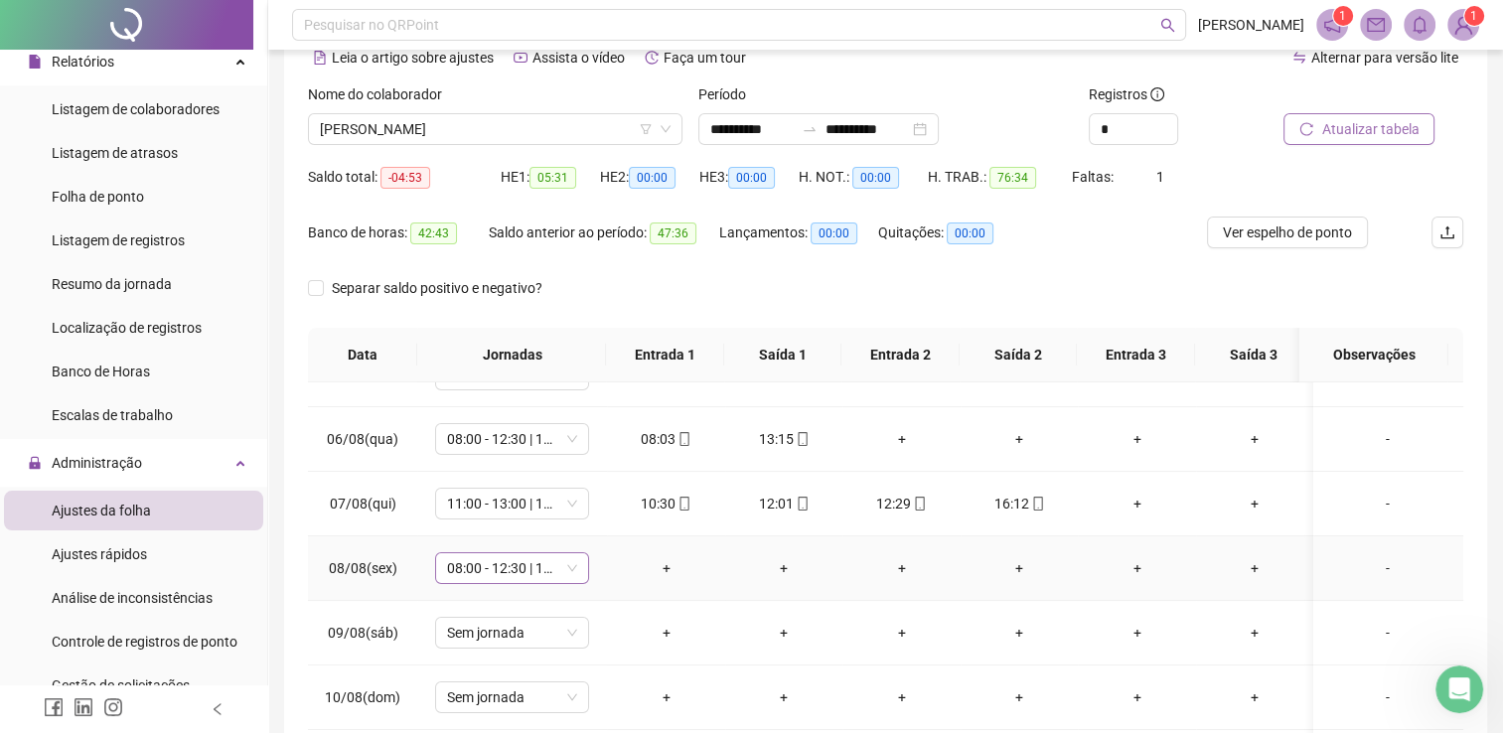
click at [500, 567] on span "08:00 - 12:30 | 13:00 - 14:30" at bounding box center [512, 568] width 130 height 30
type input "****"
click at [486, 524] on div "Folga compensatória" at bounding box center [528, 525] width 131 height 22
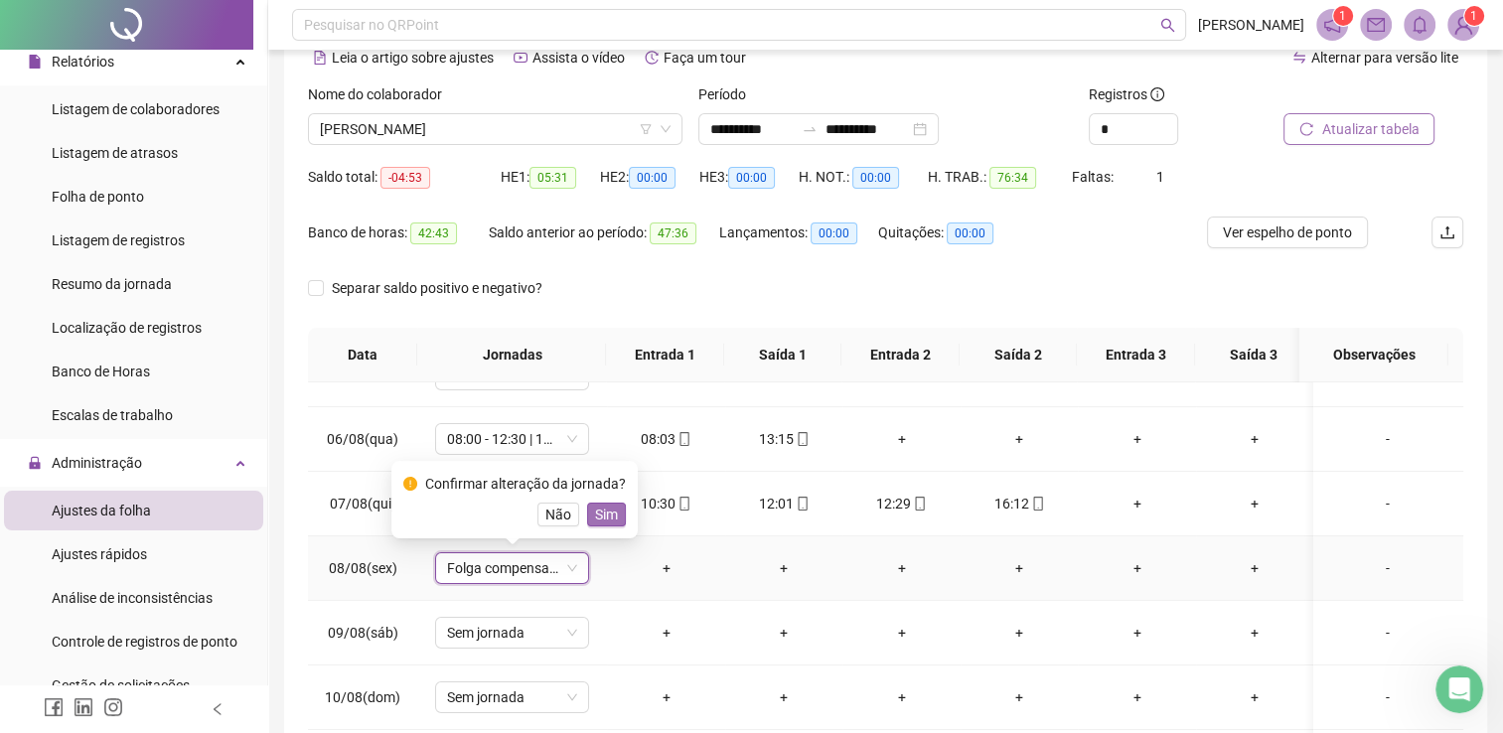
click at [606, 513] on span "Sim" at bounding box center [606, 515] width 23 height 22
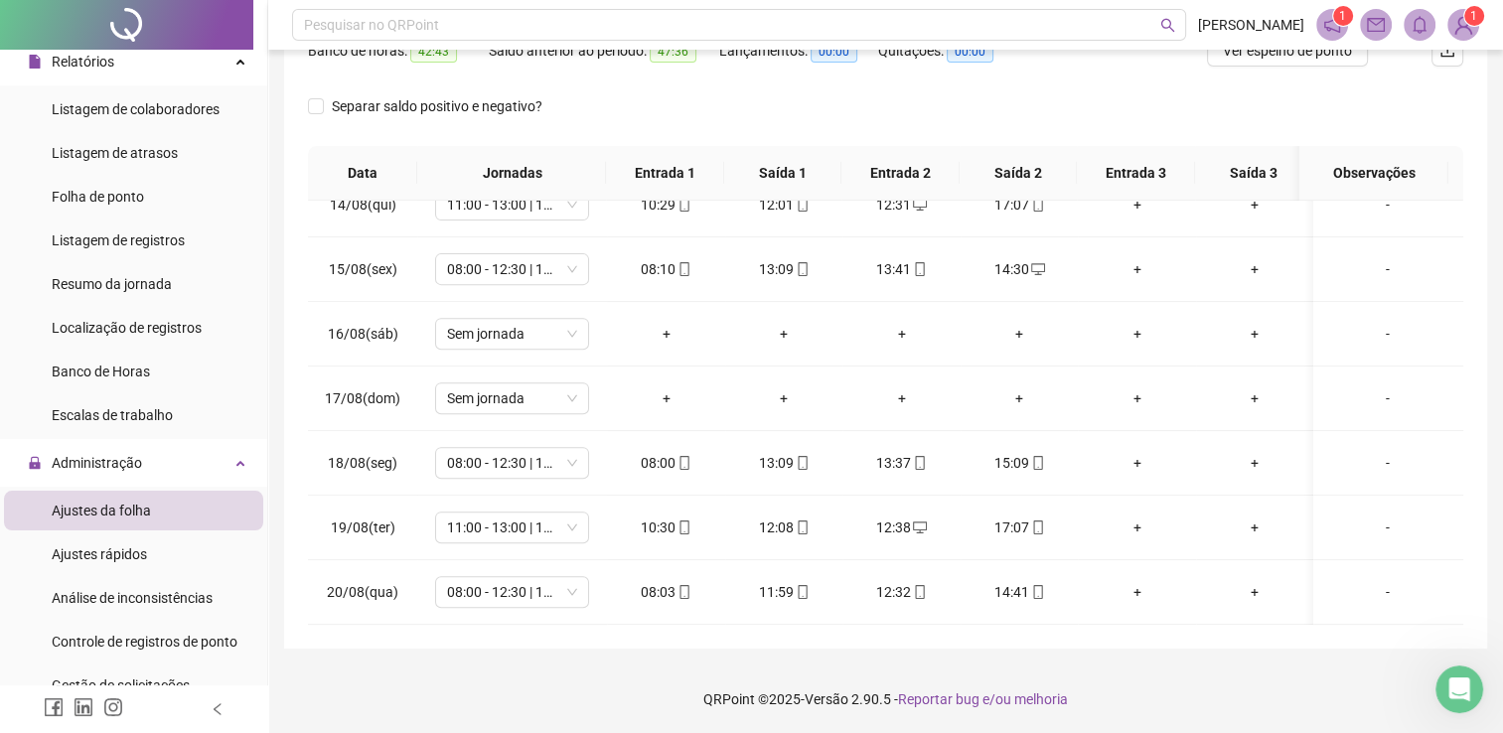
scroll to position [878, 0]
